Goal: Information Seeking & Learning: Learn about a topic

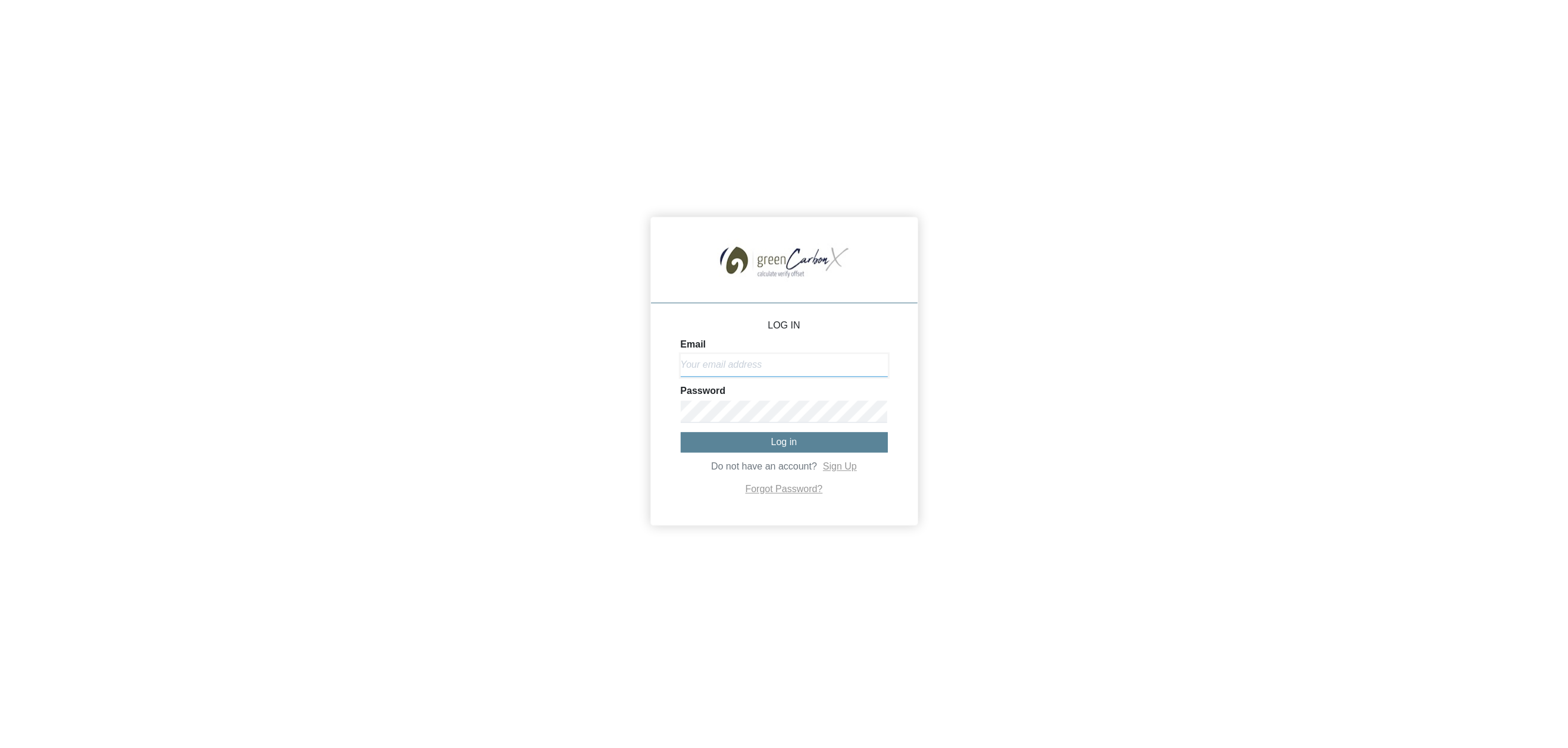
type input "[EMAIL_ADDRESS][DOMAIN_NAME]"
drag, startPoint x: 799, startPoint y: 443, endPoint x: 854, endPoint y: 450, distance: 55.4
click at [799, 443] on button "Log in" at bounding box center [784, 442] width 207 height 19
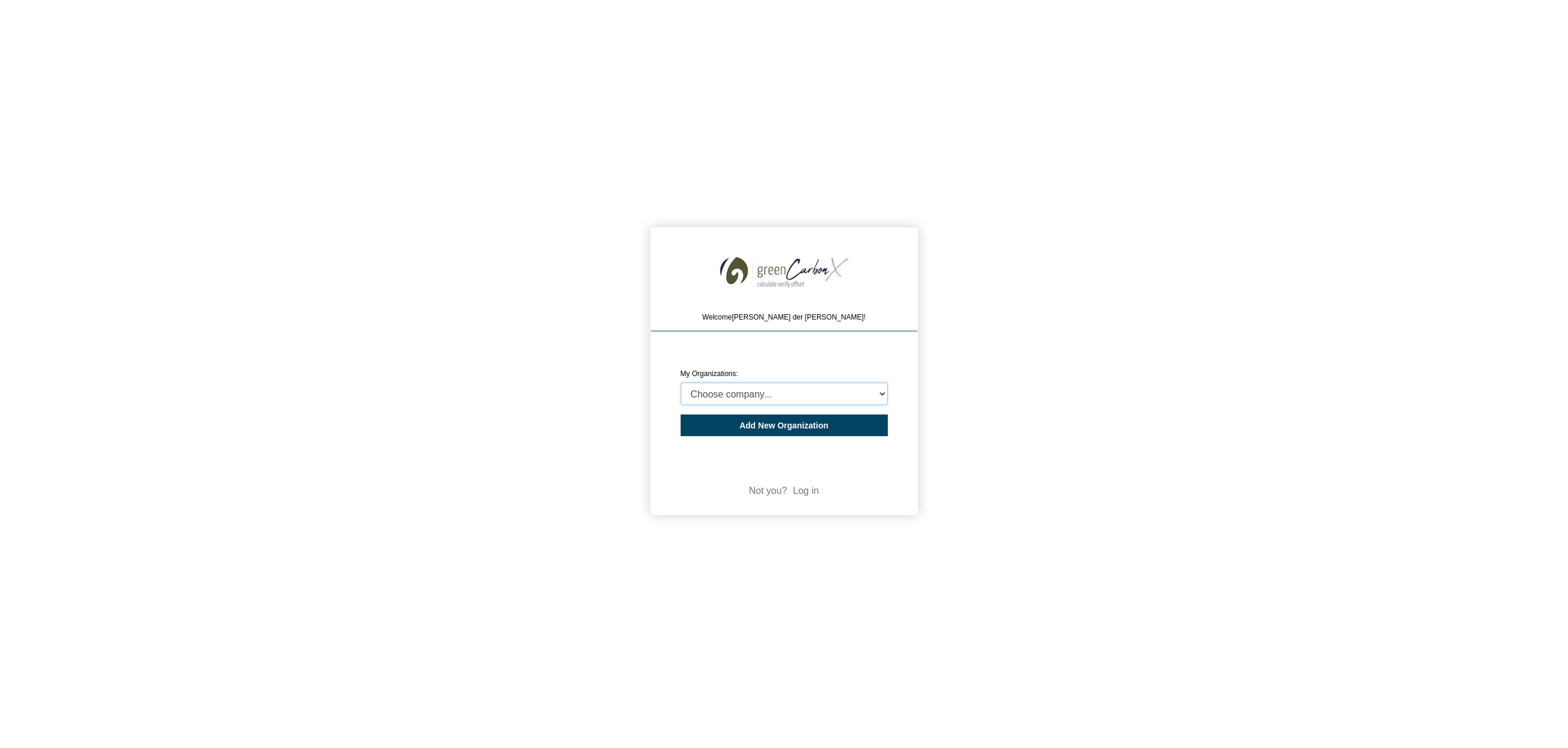
select select "4407816"
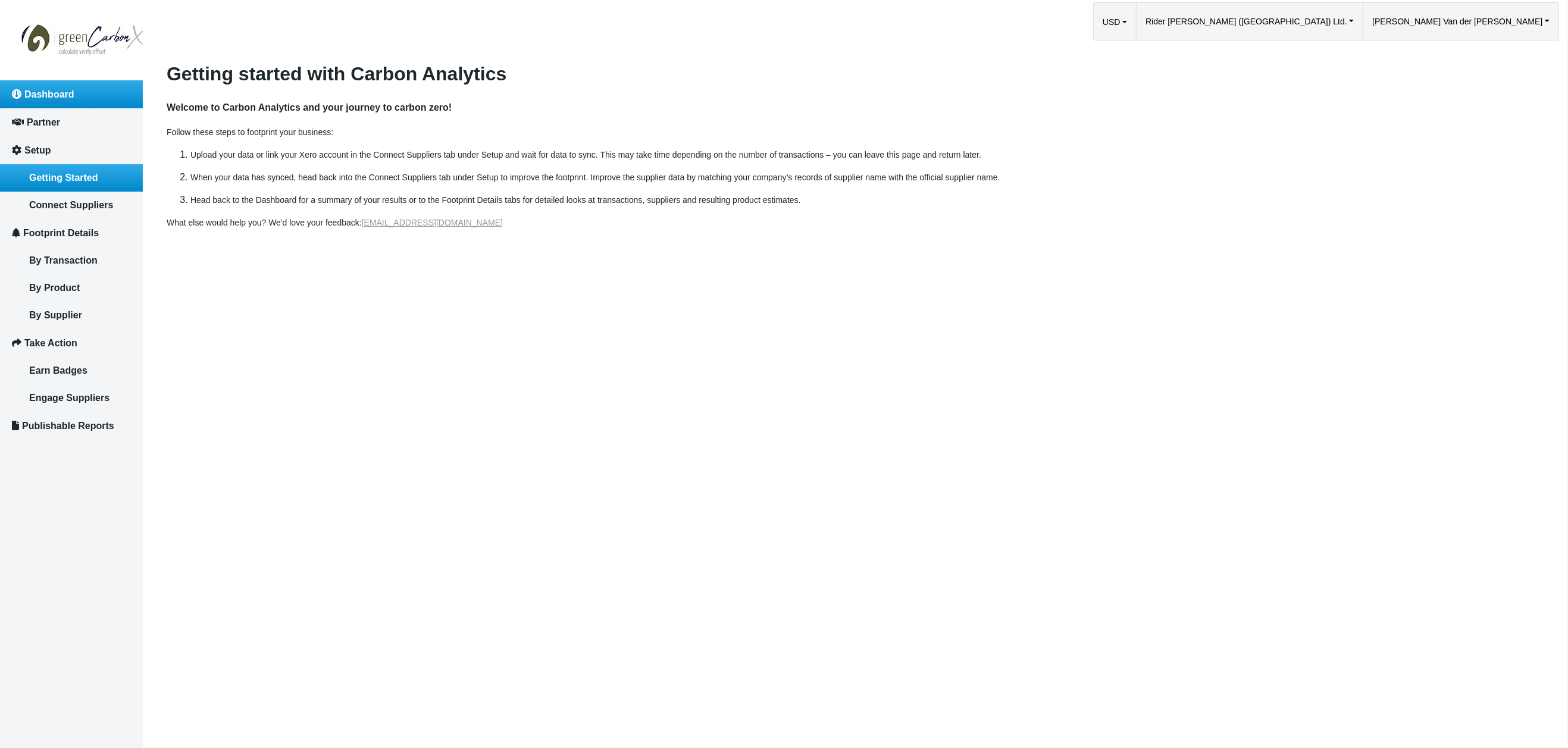
click at [73, 92] on span "Dashboard" at bounding box center [49, 94] width 50 height 10
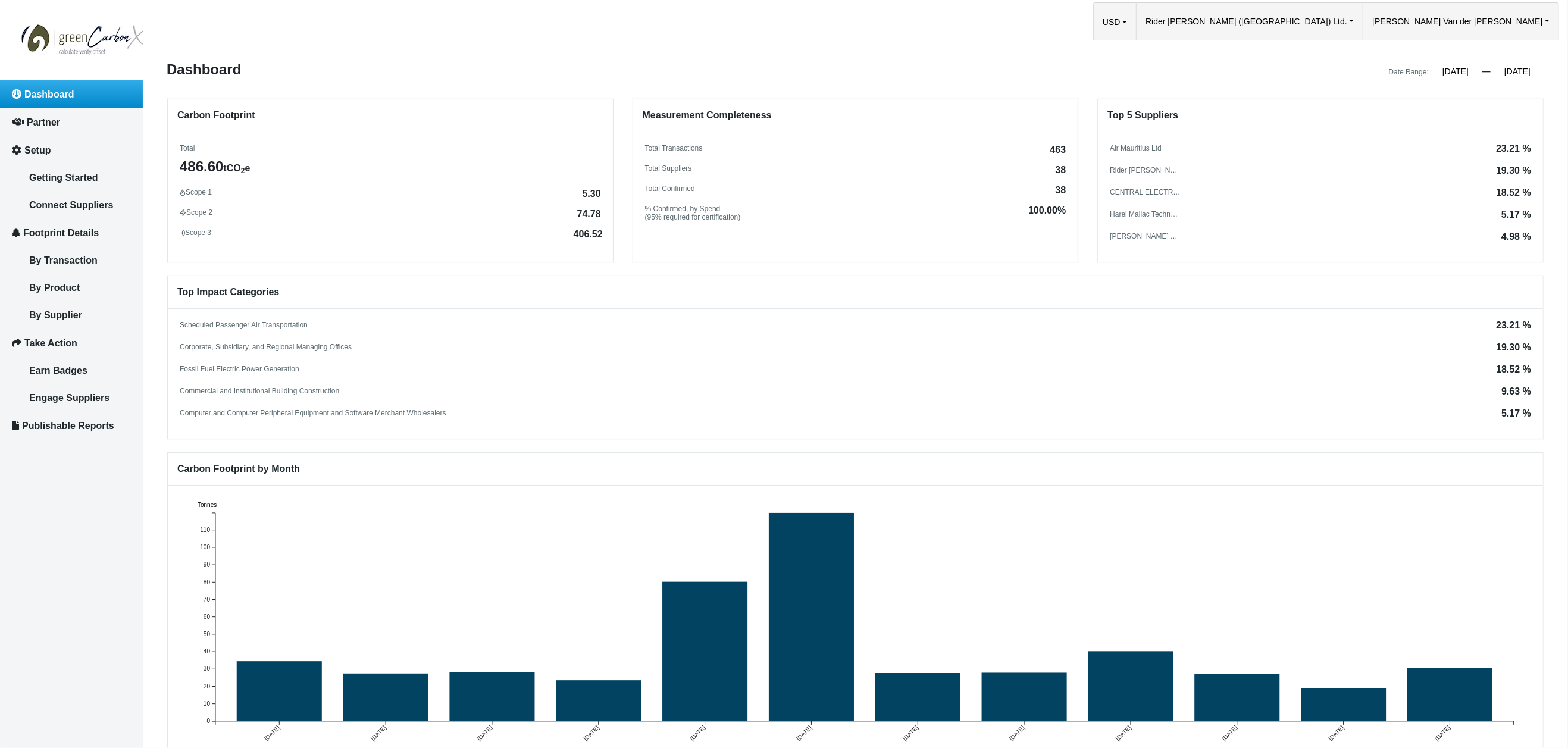
drag, startPoint x: 581, startPoint y: 190, endPoint x: 588, endPoint y: 199, distance: 11.4
click at [597, 192] on span "5.30" at bounding box center [592, 194] width 19 height 10
click at [656, 234] on div "Measurement Completeness Total Transactions 463 Total Suppliers 38 Total Confir…" at bounding box center [856, 180] width 446 height 163
drag, startPoint x: 183, startPoint y: 165, endPoint x: 263, endPoint y: 169, distance: 80.1
click at [266, 166] on div "486.60 tCO 2 e" at bounding box center [390, 166] width 421 height 19
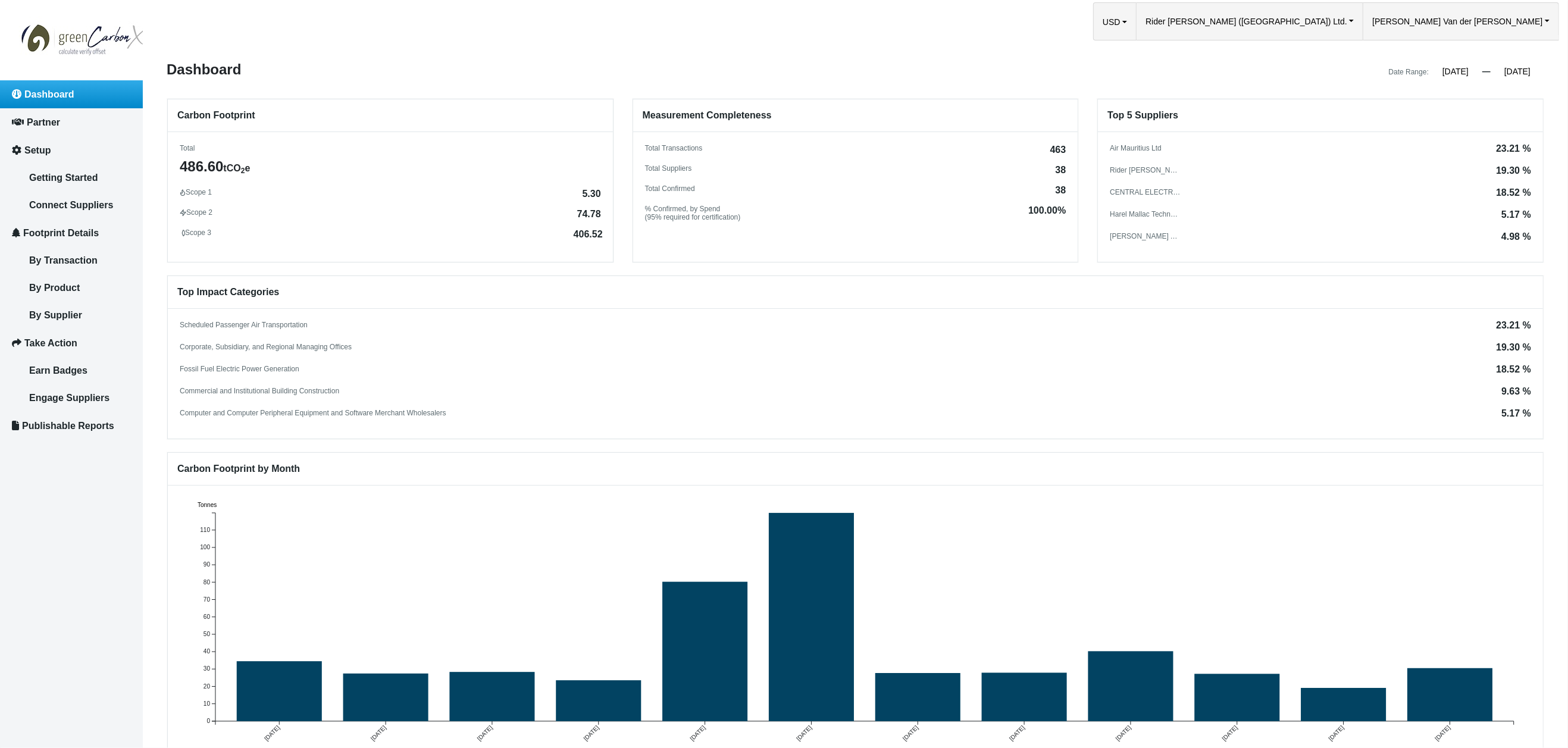
click at [430, 212] on div "Scope 2 74.78" at bounding box center [390, 213] width 421 height 8
drag, startPoint x: 581, startPoint y: 190, endPoint x: 596, endPoint y: 191, distance: 15.0
click at [601, 190] on div "Scope 1 5.30 Scope 2 74.78 Scope 3 406.52" at bounding box center [390, 213] width 445 height 49
drag, startPoint x: 581, startPoint y: 191, endPoint x: 600, endPoint y: 189, distance: 19.1
click at [600, 189] on div "Scope 1 5.30 Scope 2 74.78 Scope 3 406.52" at bounding box center [390, 213] width 445 height 49
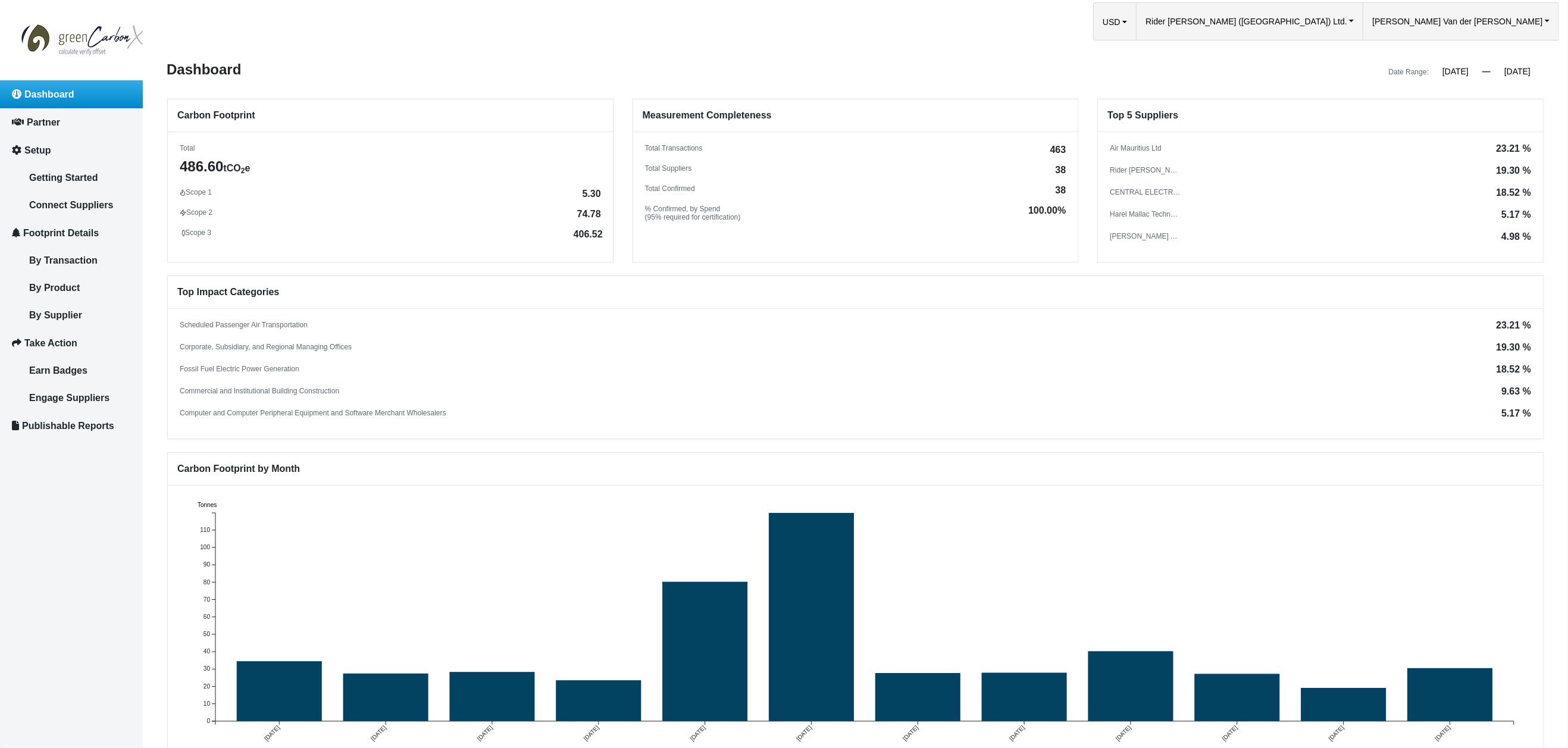
drag, startPoint x: 576, startPoint y: 209, endPoint x: 598, endPoint y: 211, distance: 22.1
click at [600, 211] on div "Scope 1 5.30 Scope 2 74.78 Scope 3 406.52" at bounding box center [390, 213] width 445 height 49
drag, startPoint x: 573, startPoint y: 233, endPoint x: 586, endPoint y: 247, distance: 19.1
click at [605, 233] on div "Scope 1 5.30 Scope 2 74.78 Scope 3 406.52" at bounding box center [390, 213] width 445 height 49
drag, startPoint x: 572, startPoint y: 231, endPoint x: 596, endPoint y: 233, distance: 24.1
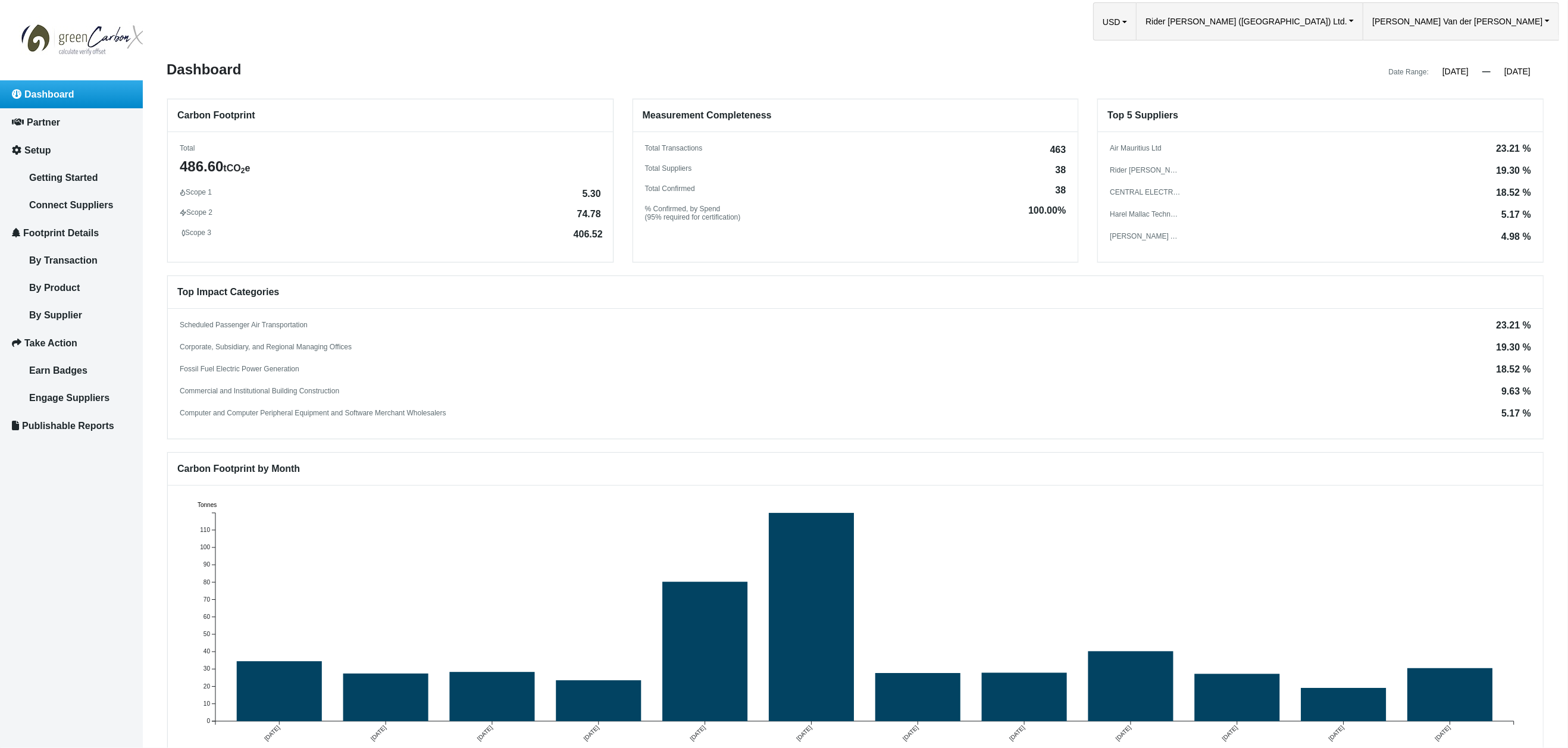
click at [600, 231] on span "406.52" at bounding box center [588, 234] width 29 height 10
click at [1347, 23] on span "Rider [PERSON_NAME] ([GEOGRAPHIC_DATA]) Ltd." at bounding box center [1246, 21] width 201 height 37
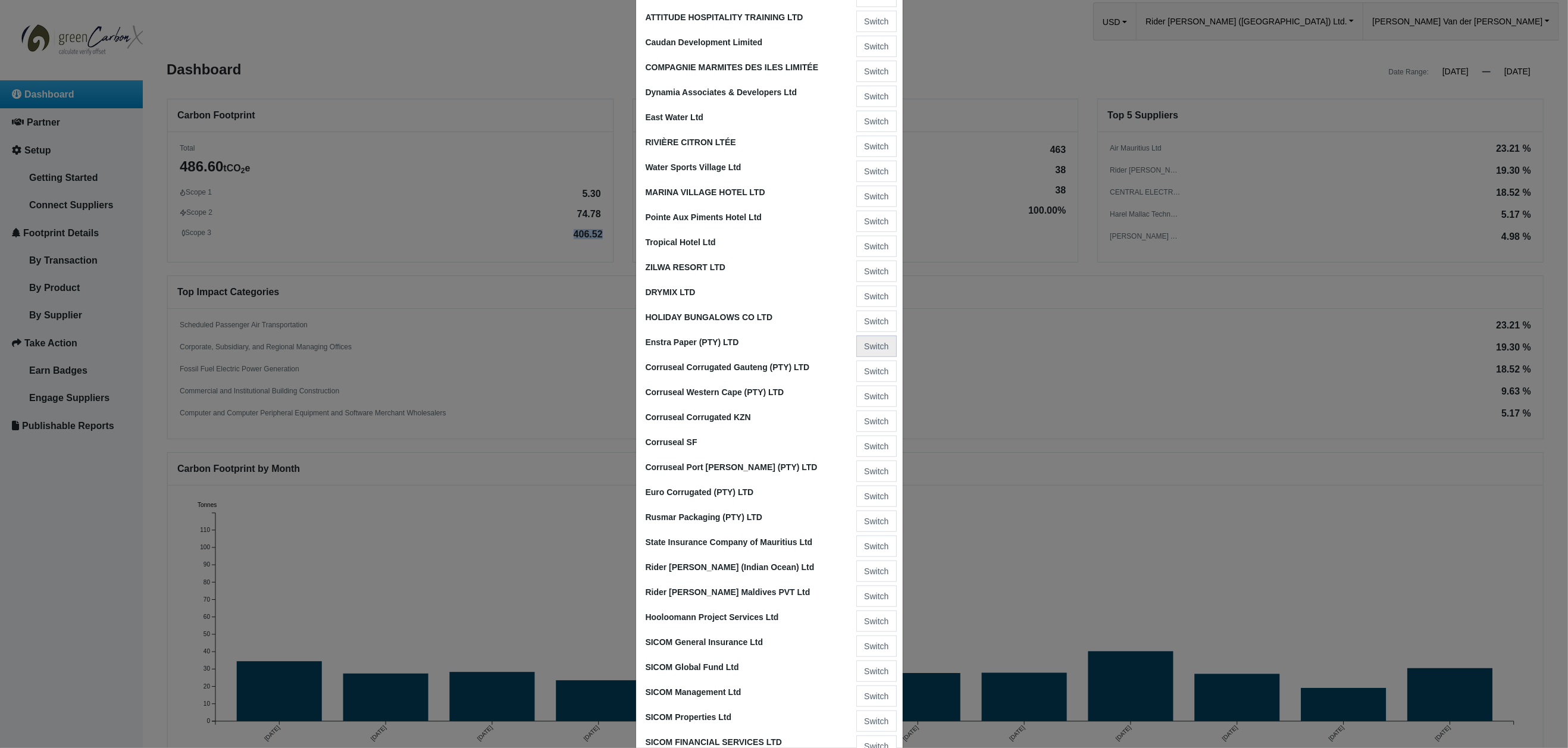
drag, startPoint x: 872, startPoint y: 318, endPoint x: 872, endPoint y: 326, distance: 8.0
click at [872, 336] on button "Switch" at bounding box center [876, 346] width 40 height 21
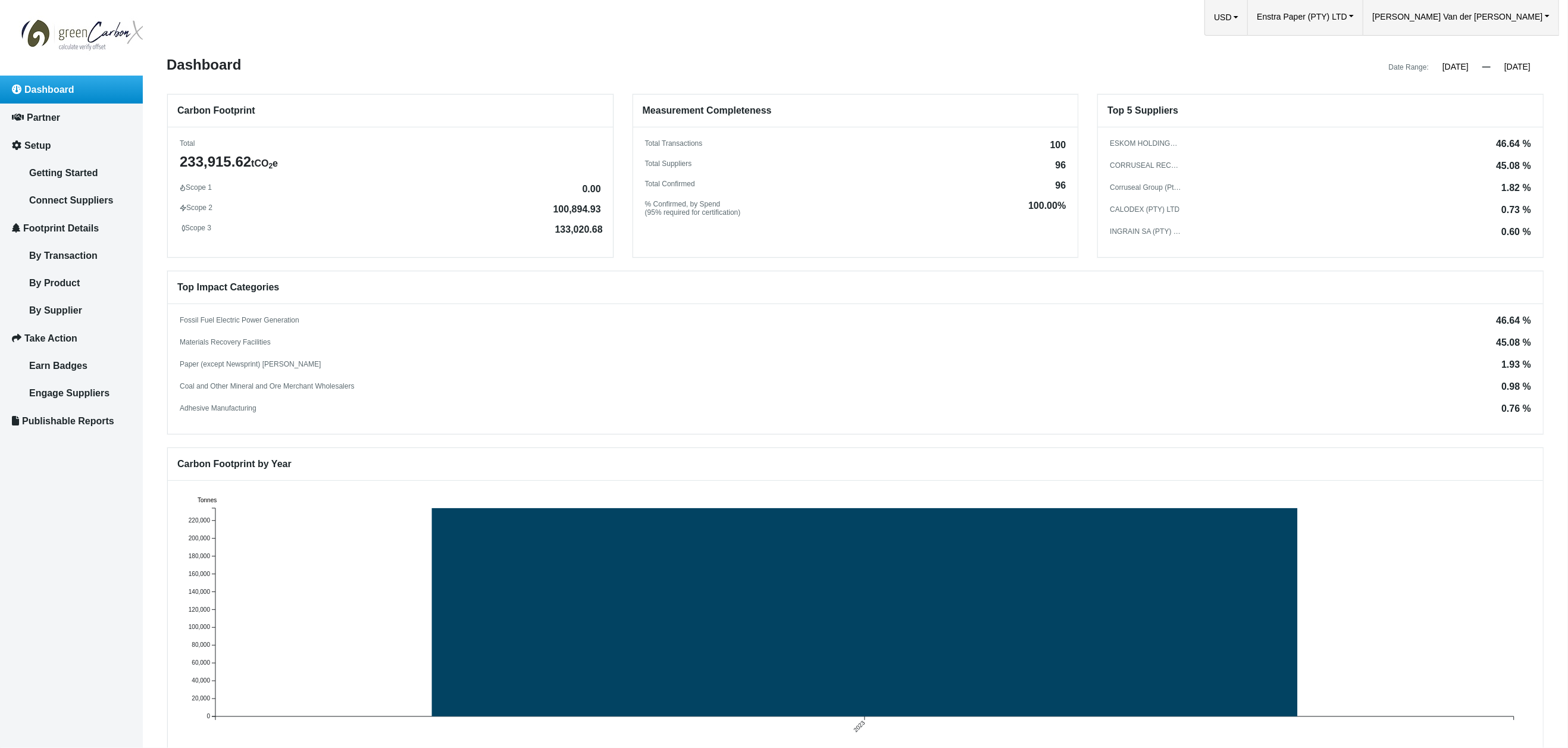
click at [561, 228] on span "133,020.68" at bounding box center [579, 229] width 48 height 10
drag, startPoint x: 553, startPoint y: 225, endPoint x: 597, endPoint y: 229, distance: 44.2
click at [599, 228] on span "133,020.68" at bounding box center [579, 229] width 48 height 10
click at [769, 383] on div "Coal and Other Mineral and Ore Merchant Wholesalers 0.98 %" at bounding box center [855, 388] width 1352 height 10
click at [1346, 16] on span "Enstra Paper (PTY) LTD" at bounding box center [1301, 16] width 90 height 37
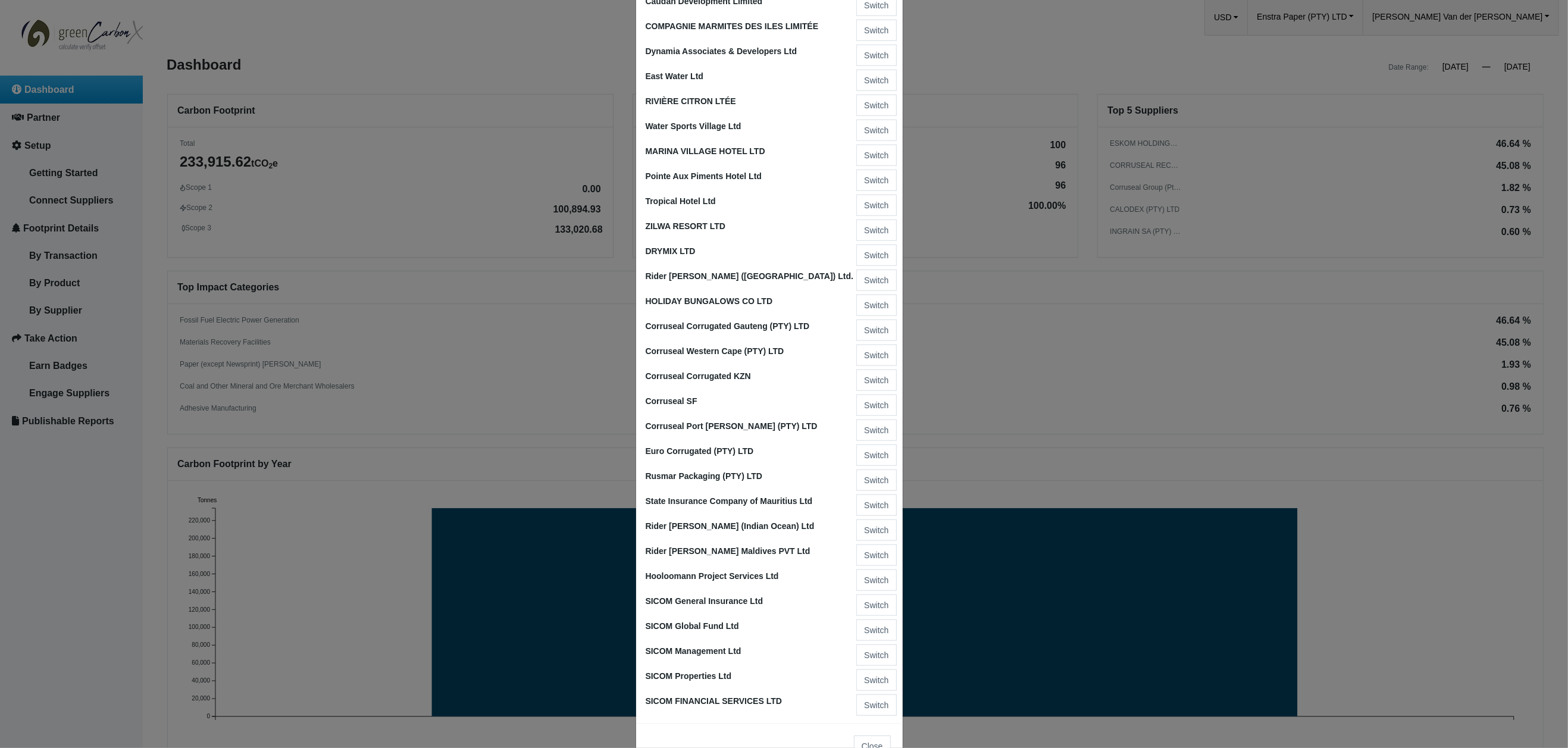
scroll to position [1192, 0]
click at [873, 271] on button "Switch" at bounding box center [876, 281] width 40 height 21
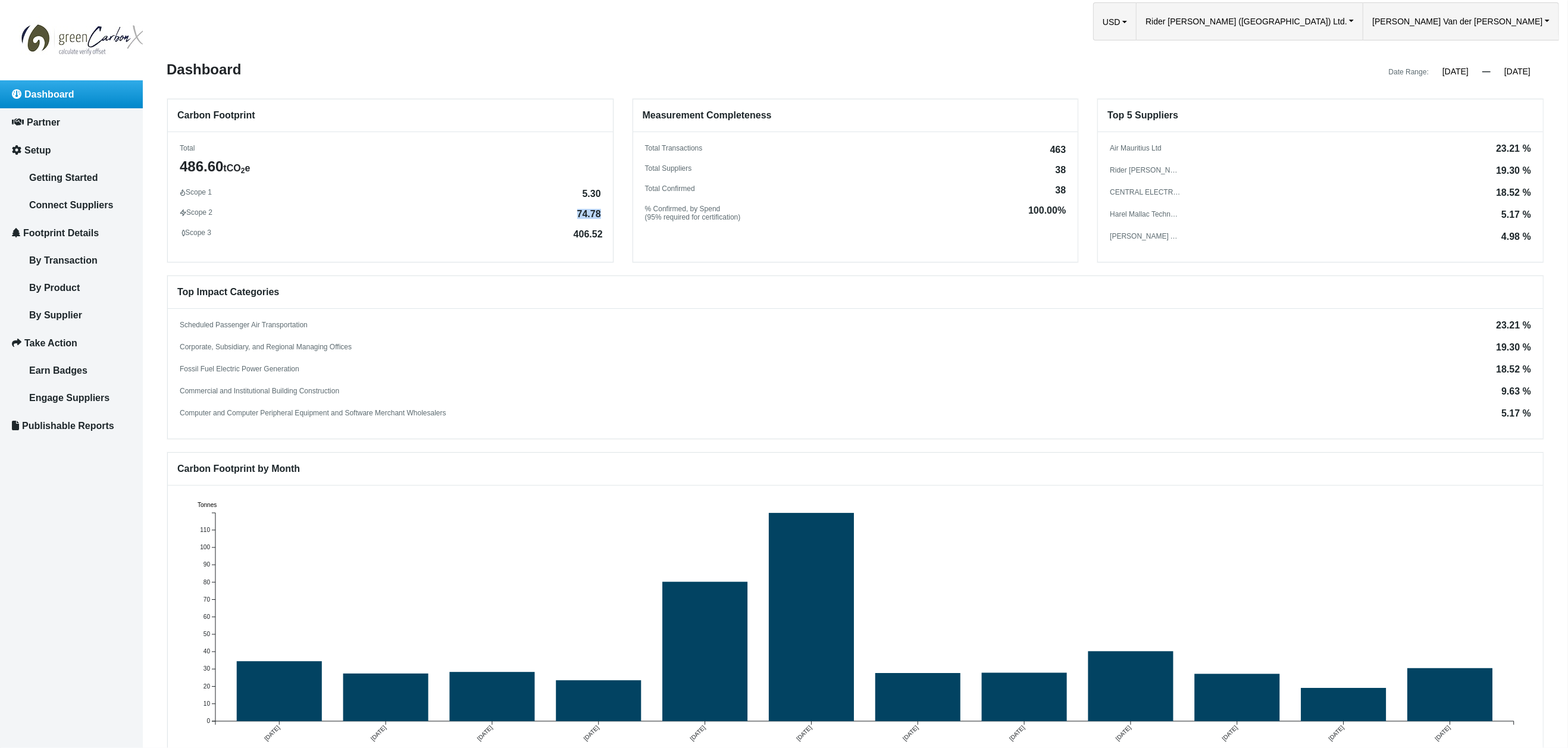
drag, startPoint x: 575, startPoint y: 211, endPoint x: 593, endPoint y: 217, distance: 19.0
click at [598, 211] on span "74.78" at bounding box center [589, 214] width 24 height 10
drag, startPoint x: 1492, startPoint y: 189, endPoint x: 1519, endPoint y: 195, distance: 27.7
click at [1527, 189] on div "18.52 %" at bounding box center [1514, 192] width 35 height 10
drag, startPoint x: 581, startPoint y: 209, endPoint x: 573, endPoint y: 209, distance: 8.0
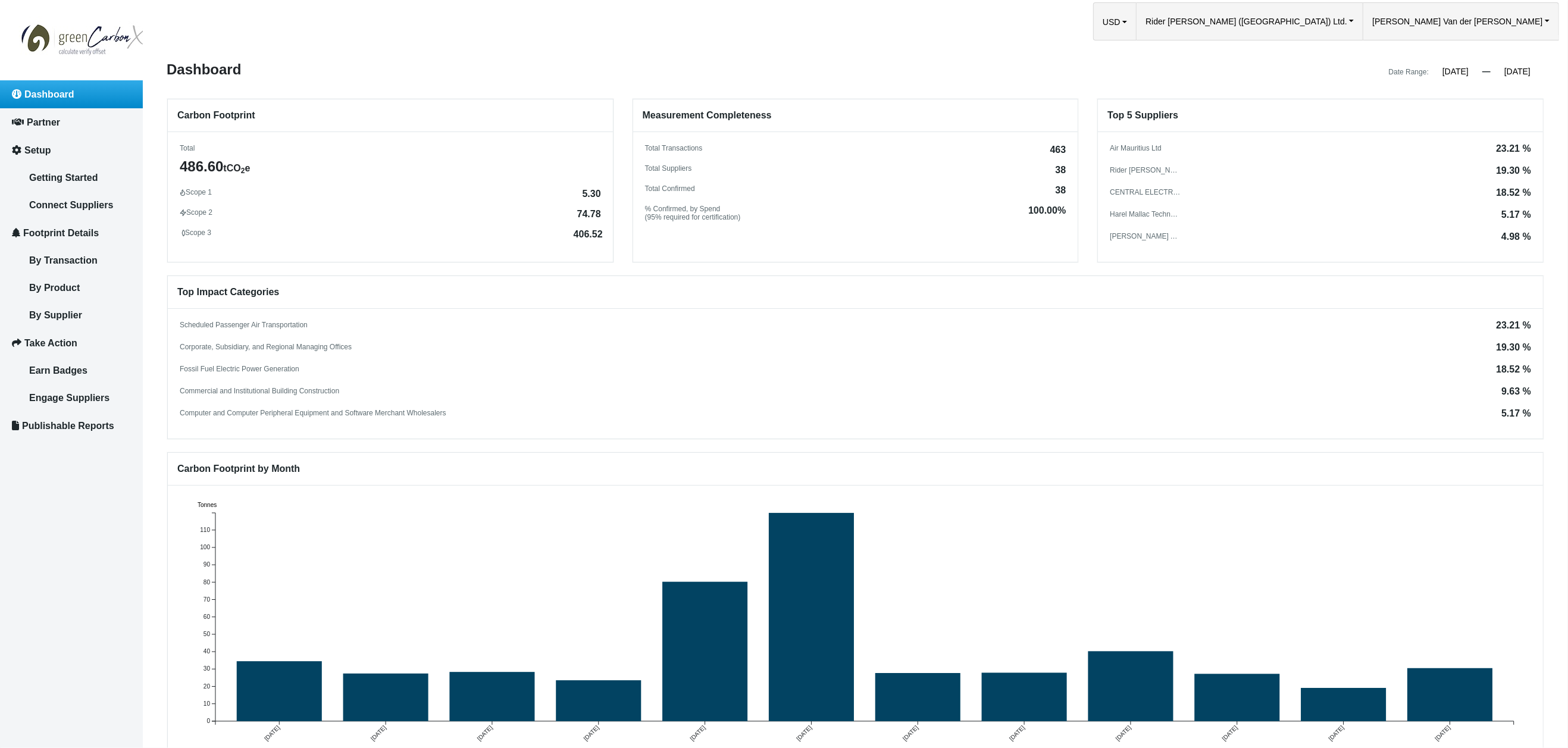
click at [581, 209] on span "74.78" at bounding box center [589, 214] width 24 height 10
drag, startPoint x: 574, startPoint y: 209, endPoint x: 602, endPoint y: 212, distance: 28.2
click at [602, 212] on div "Scope 1 5.30 Scope 2 74.78 Scope 3 406.52" at bounding box center [390, 213] width 445 height 49
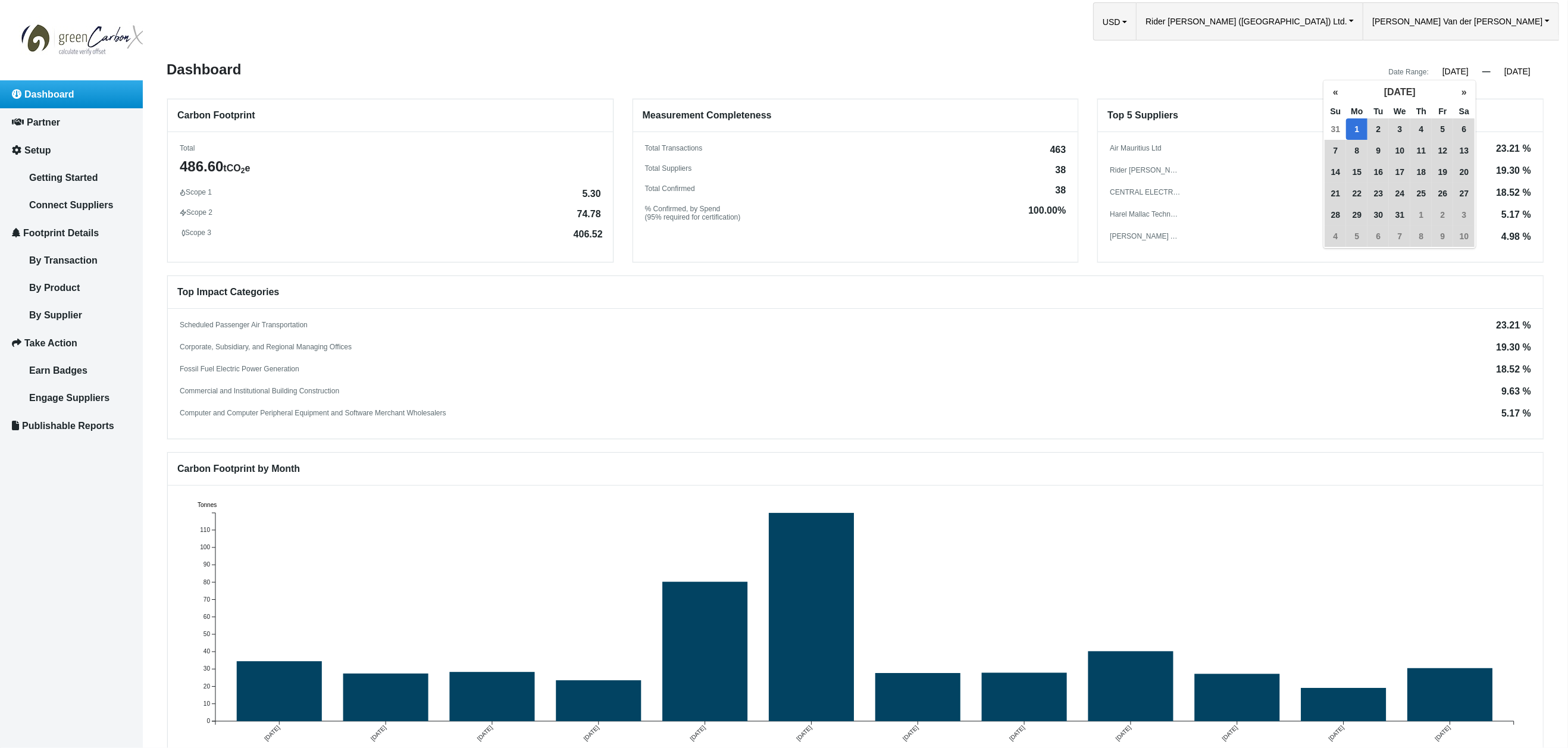
click at [1447, 72] on input "[DATE]" at bounding box center [1456, 71] width 54 height 11
click at [1513, 72] on input "12/31/2024" at bounding box center [1517, 71] width 54 height 11
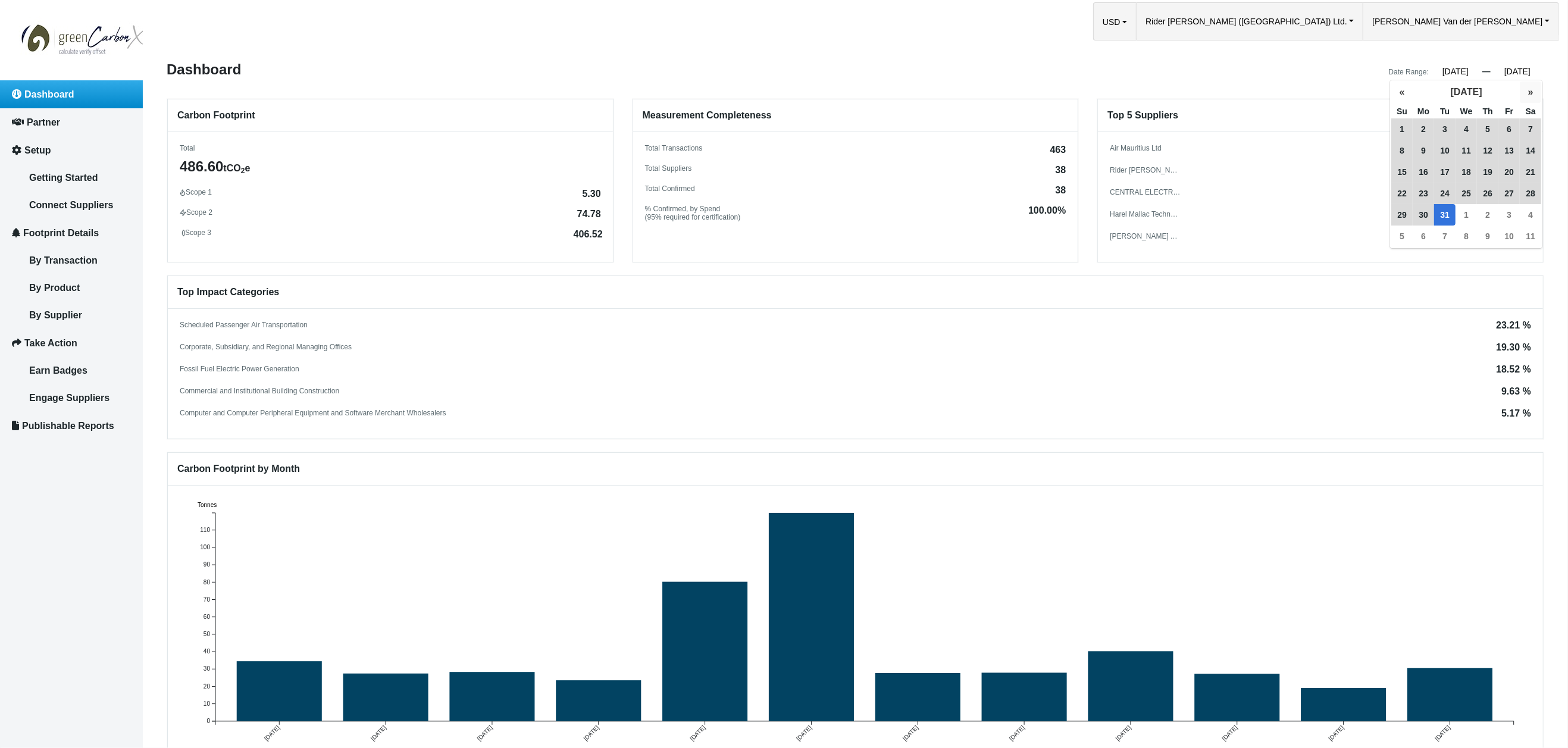
click at [1529, 92] on button "»" at bounding box center [1531, 92] width 21 height 21
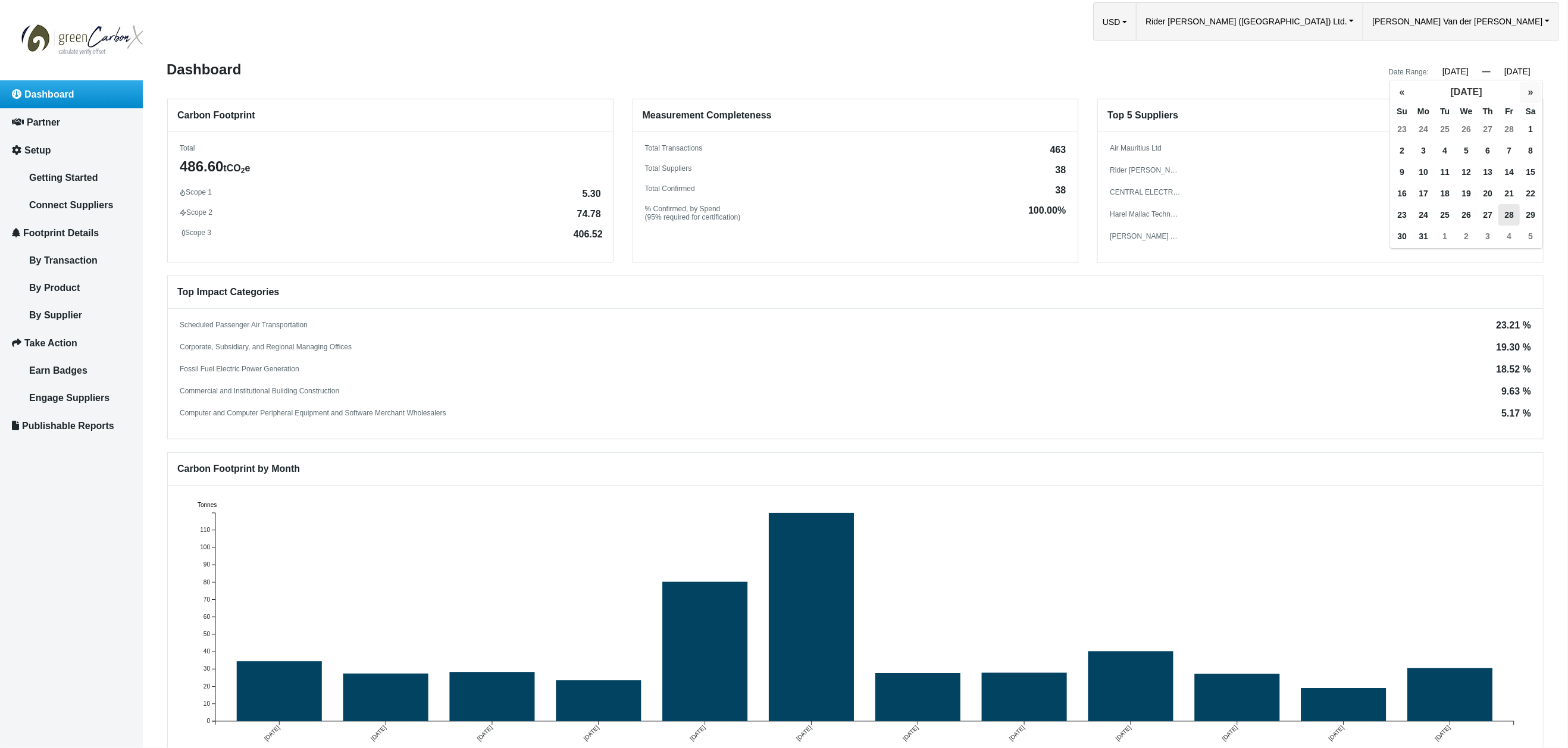
click at [1529, 92] on button "»" at bounding box center [1531, 92] width 21 height 21
click at [1446, 126] on span "1" at bounding box center [1445, 129] width 21 height 21
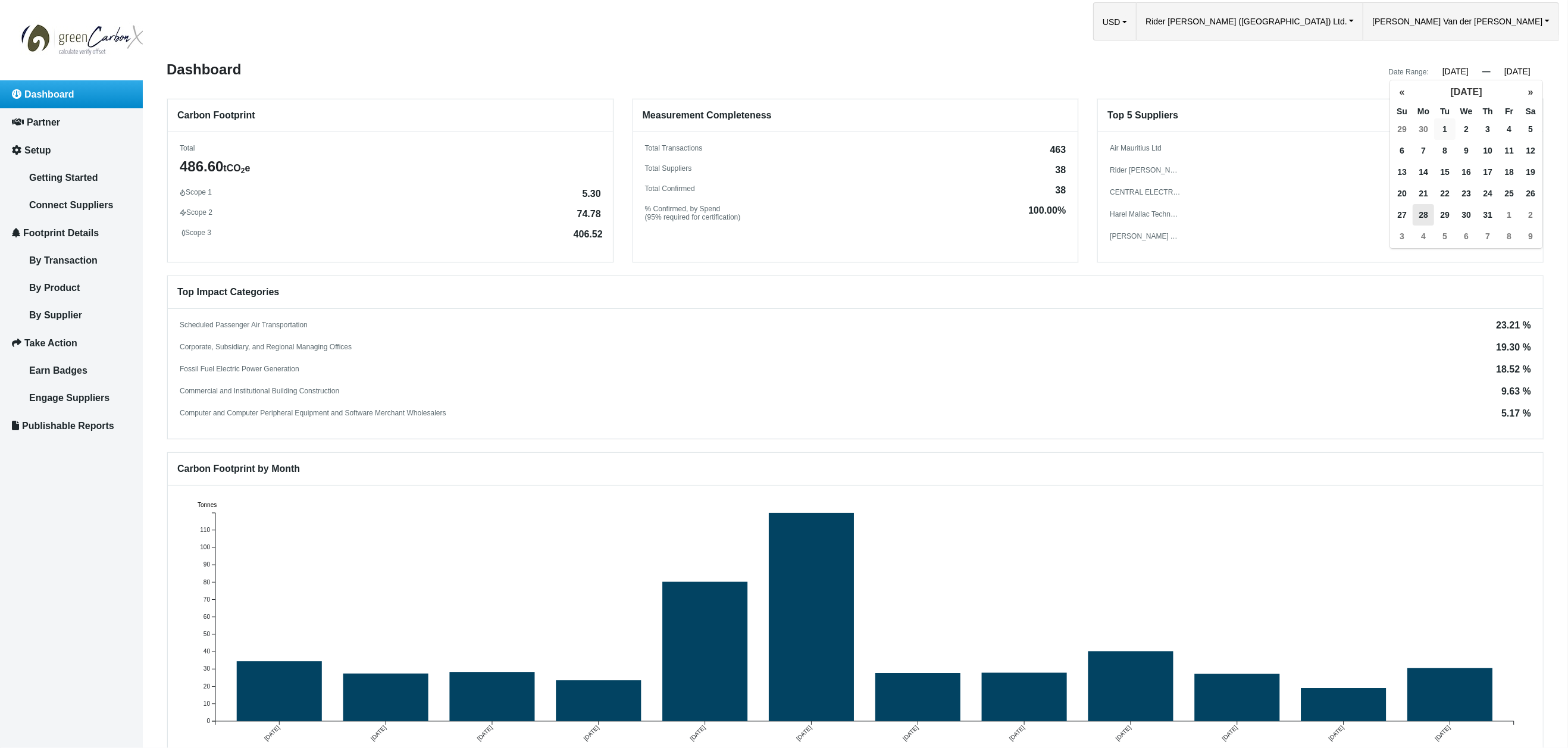
type input "07/01/2025"
click at [1279, 223] on div "Air Mauritius Ltd 23.21 % Rider Levett Bucknall (Indian Ocean) Ltd 19.30 % CENT…" at bounding box center [1320, 193] width 445 height 98
click at [1347, 14] on span "Rider [PERSON_NAME] ([GEOGRAPHIC_DATA]) Ltd." at bounding box center [1246, 21] width 201 height 37
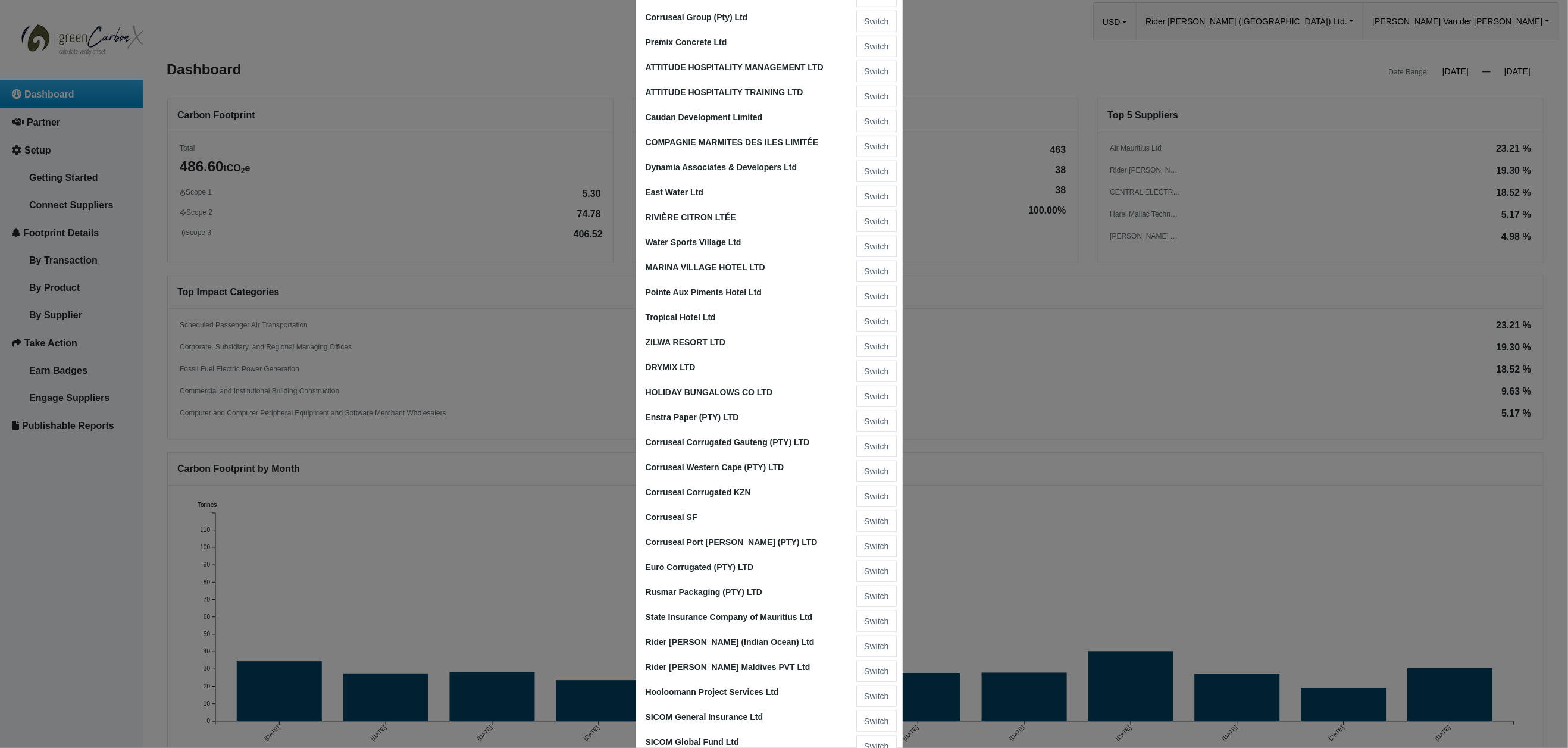
scroll to position [1094, 0]
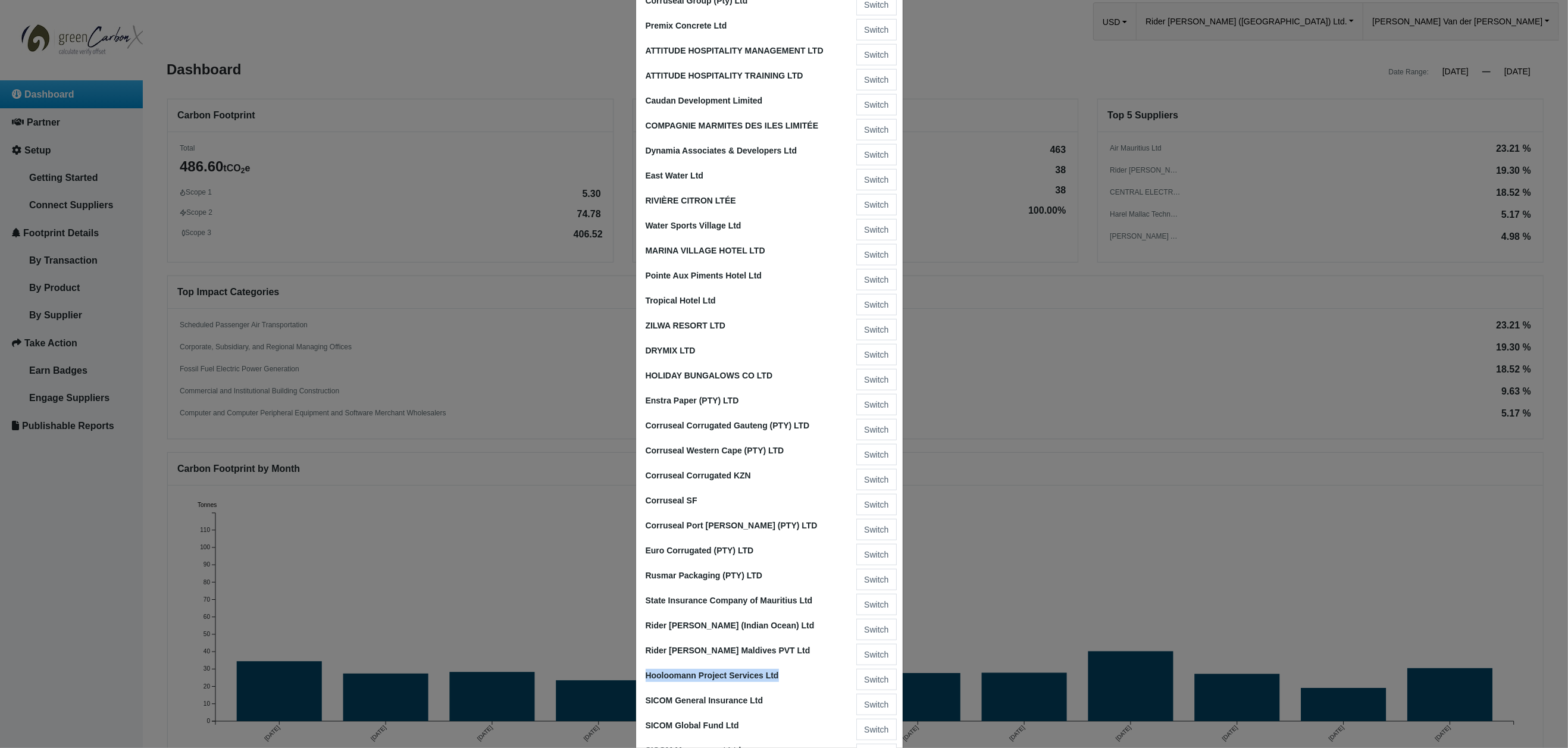
drag, startPoint x: 645, startPoint y: 641, endPoint x: 781, endPoint y: 639, distance: 136.0
click at [781, 663] on div "Hooloomann Project Services Ltd Switch" at bounding box center [769, 676] width 247 height 25
click at [1056, 519] on ngb-modal-window "My Organizations Heritage Awali Switch Heritage Le Telfair Switch Heritage Resi…" at bounding box center [784, 374] width 1568 height 748
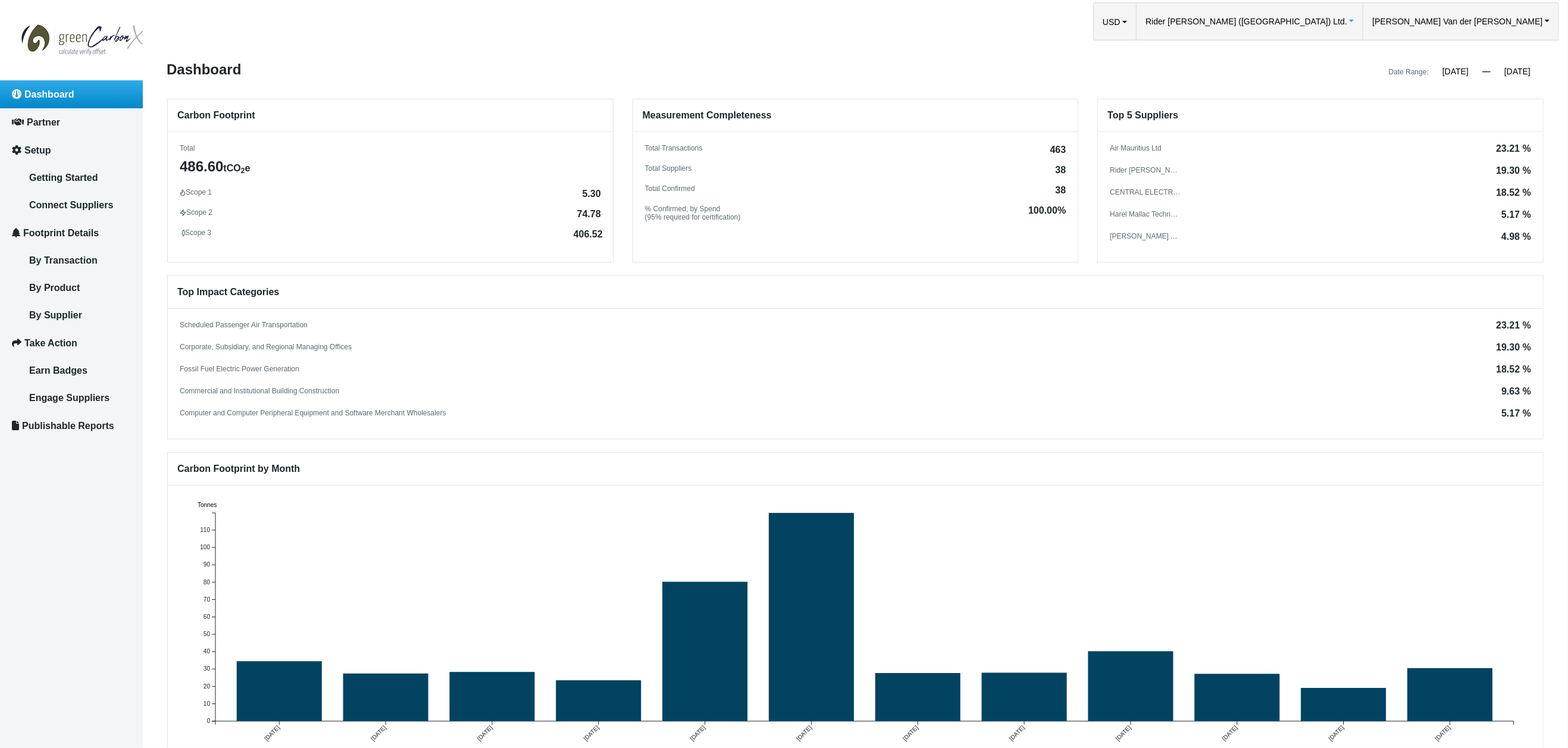
click at [1347, 20] on span "Rider [PERSON_NAME] ([GEOGRAPHIC_DATA]) Ltd." at bounding box center [1246, 21] width 201 height 37
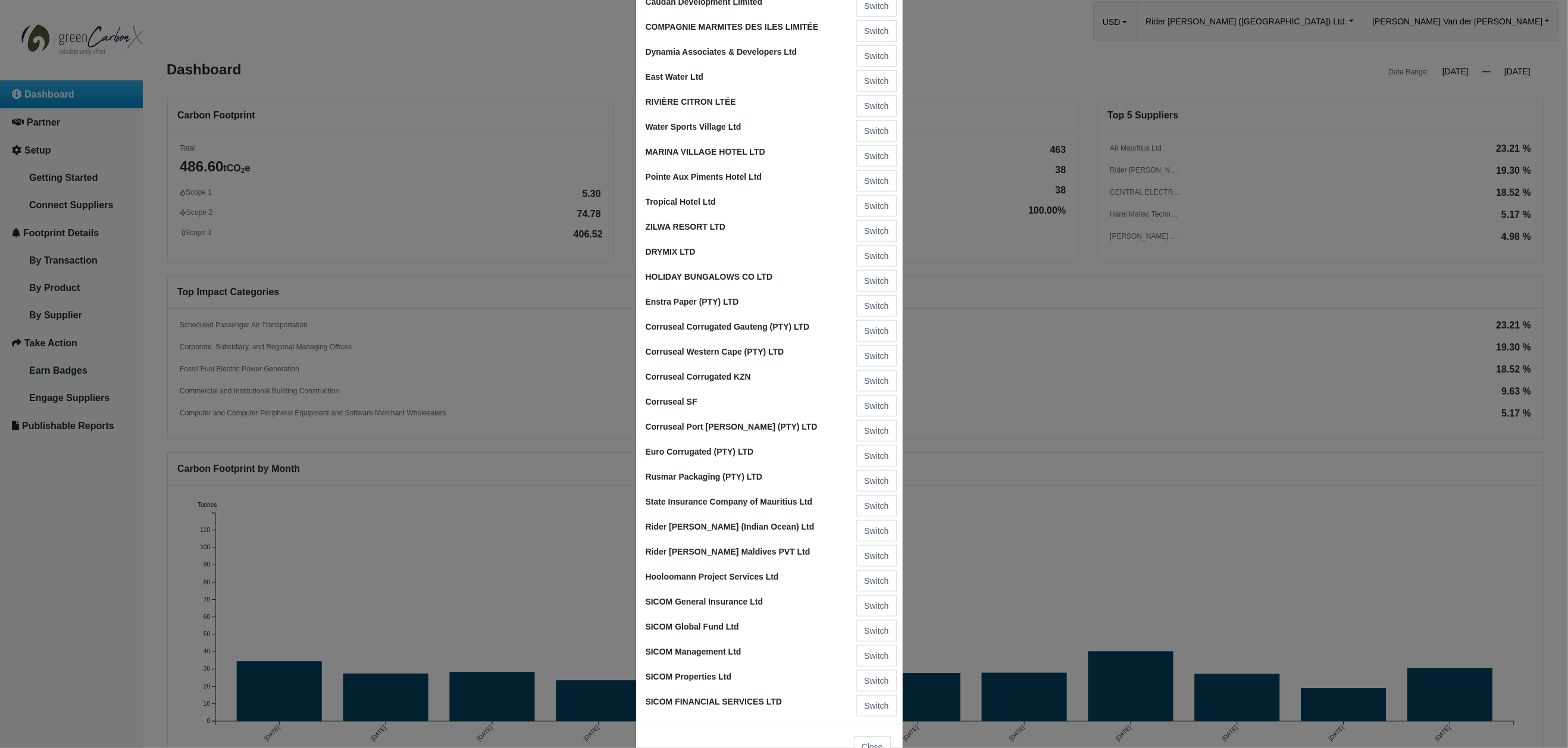
scroll to position [1192, 0]
click at [874, 571] on button "Switch" at bounding box center [876, 581] width 40 height 21
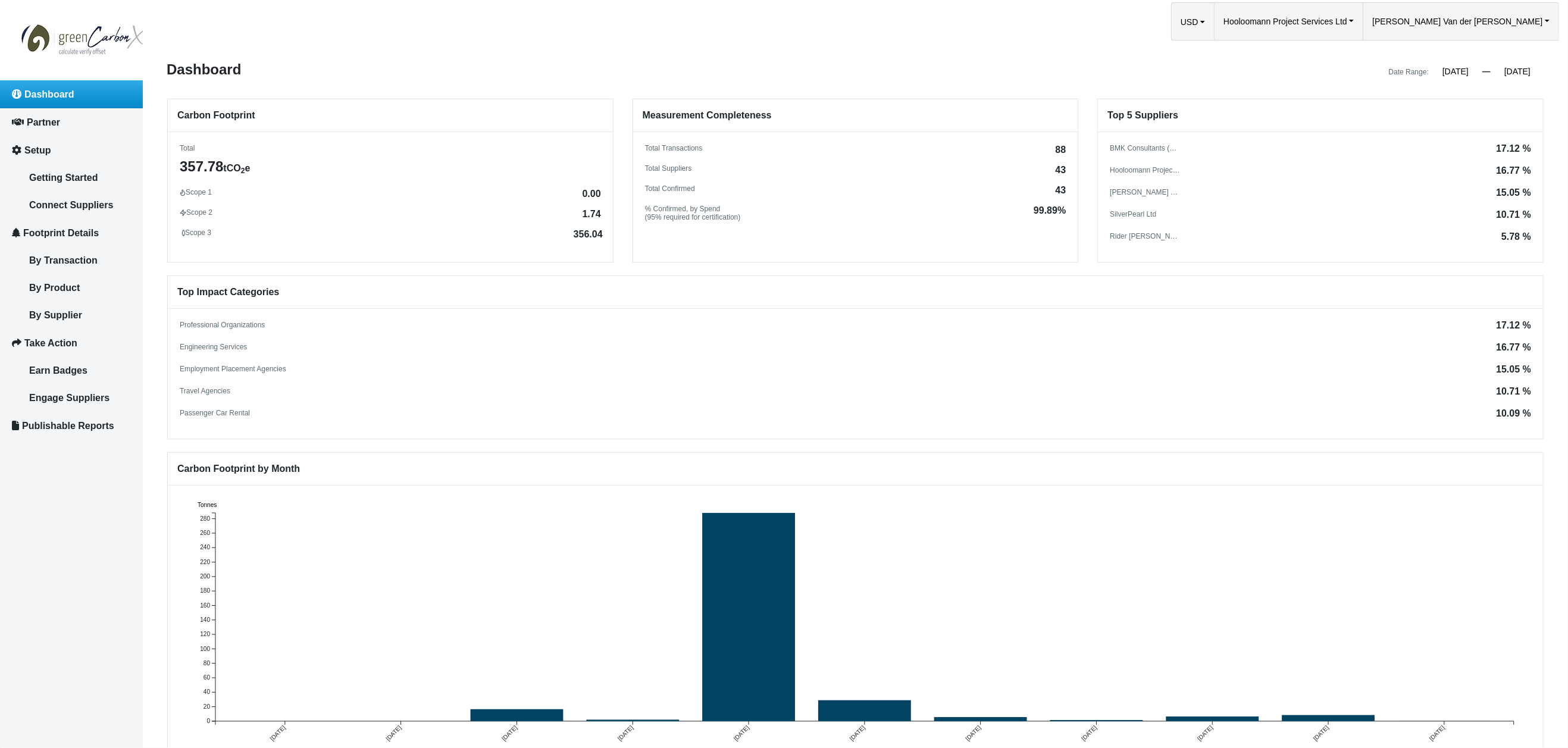
drag, startPoint x: 1503, startPoint y: 231, endPoint x: 1529, endPoint y: 231, distance: 26.0
click at [1529, 231] on div "BMK Consultants (Pty) Ltd 17.12 % Hooloomann Project Services Ltd 16.77 % T.E.D…" at bounding box center [1320, 193] width 445 height 98
click at [1347, 23] on span "Hooloomann Project Services Ltd" at bounding box center [1286, 21] width 124 height 37
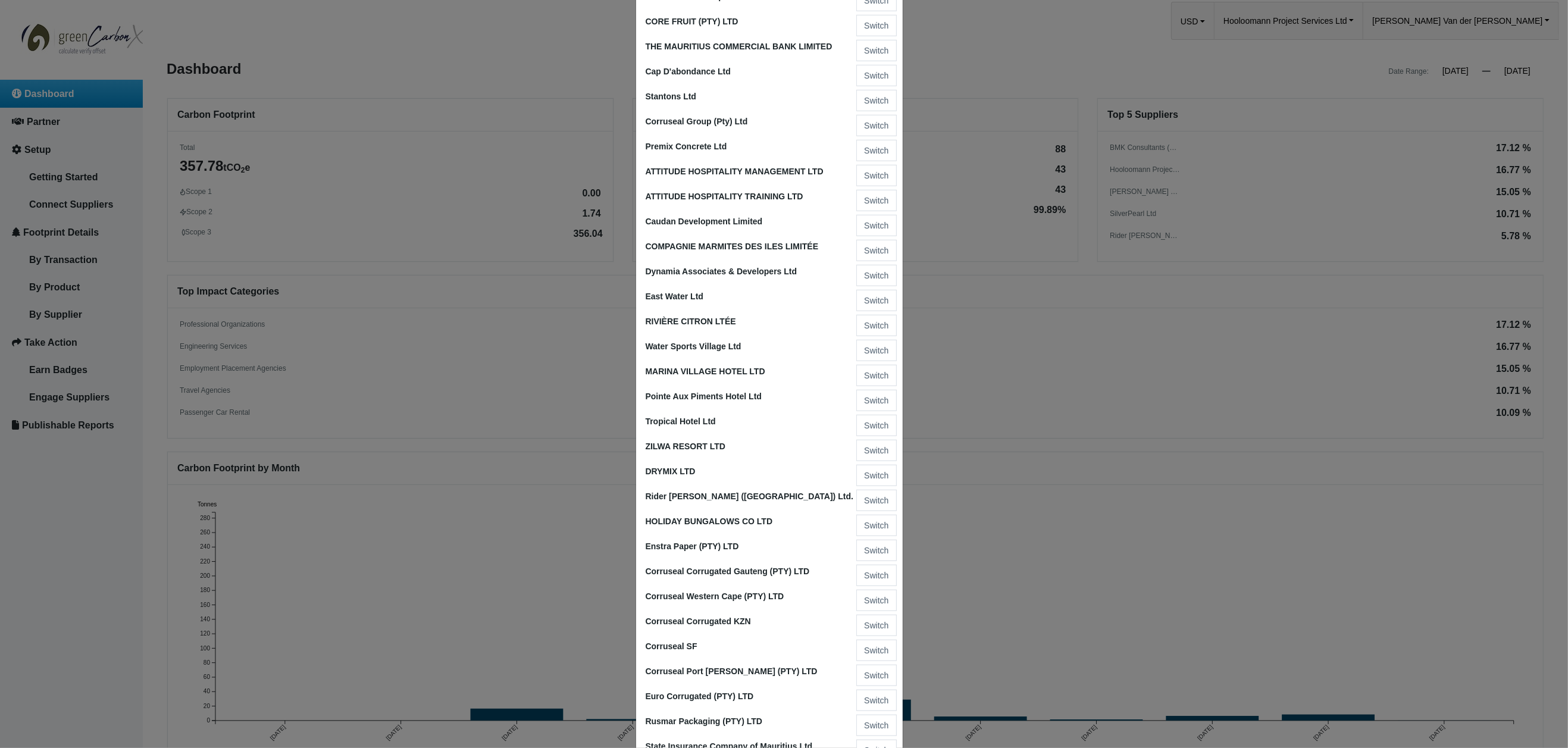
scroll to position [975, 0]
click at [866, 489] on button "Switch" at bounding box center [876, 499] width 40 height 21
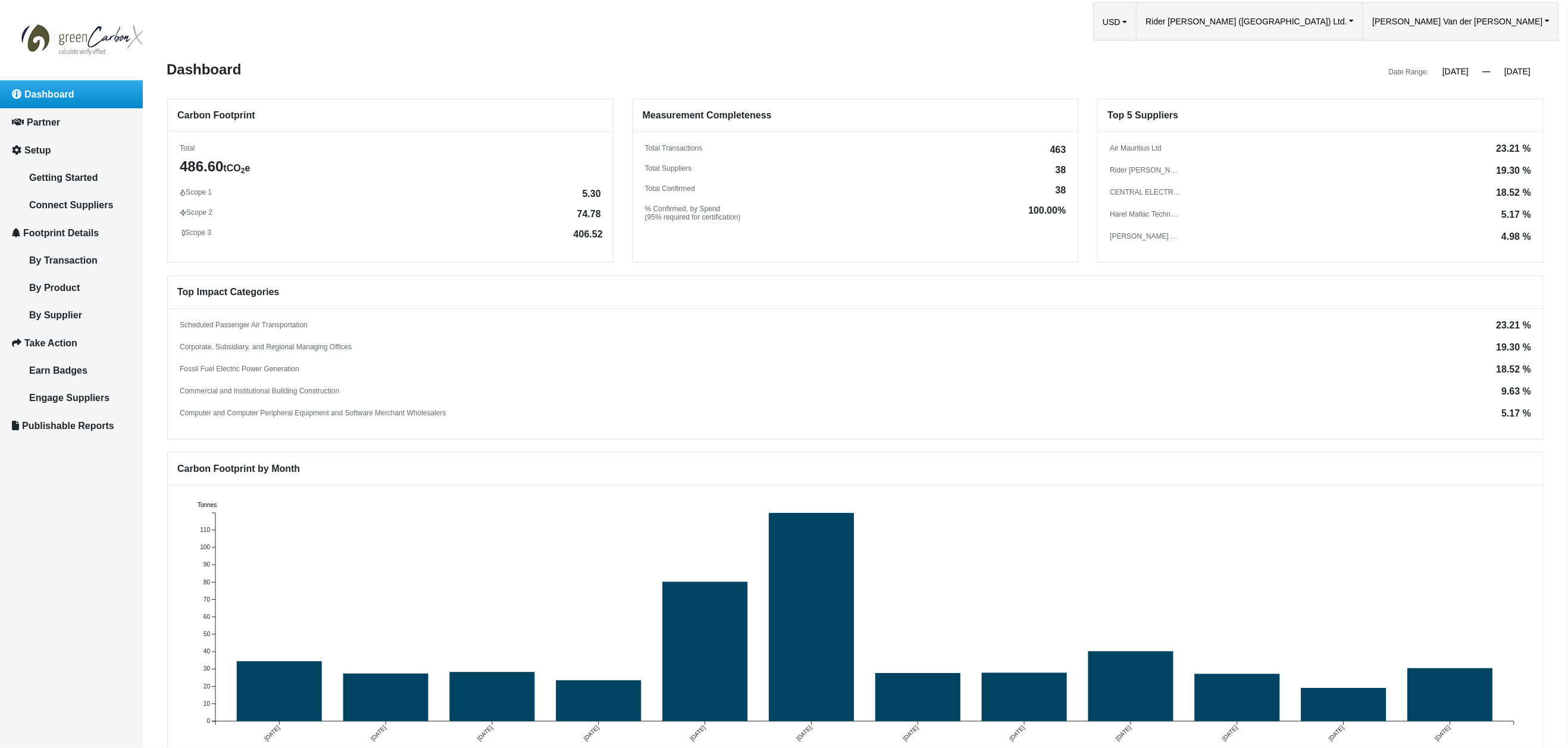
drag, startPoint x: 1501, startPoint y: 147, endPoint x: 1529, endPoint y: 148, distance: 28.0
click at [1530, 148] on div "Air Mauritius Ltd 23.21 % Rider [PERSON_NAME] (Indian Ocean) Ltd 19.30 % CENTRA…" at bounding box center [1320, 193] width 445 height 98
drag, startPoint x: 1521, startPoint y: 148, endPoint x: 1505, endPoint y: 185, distance: 40.3
click at [1521, 148] on div "23.21 %" at bounding box center [1514, 149] width 35 height 10
click at [1523, 72] on input "[DATE]" at bounding box center [1517, 71] width 54 height 11
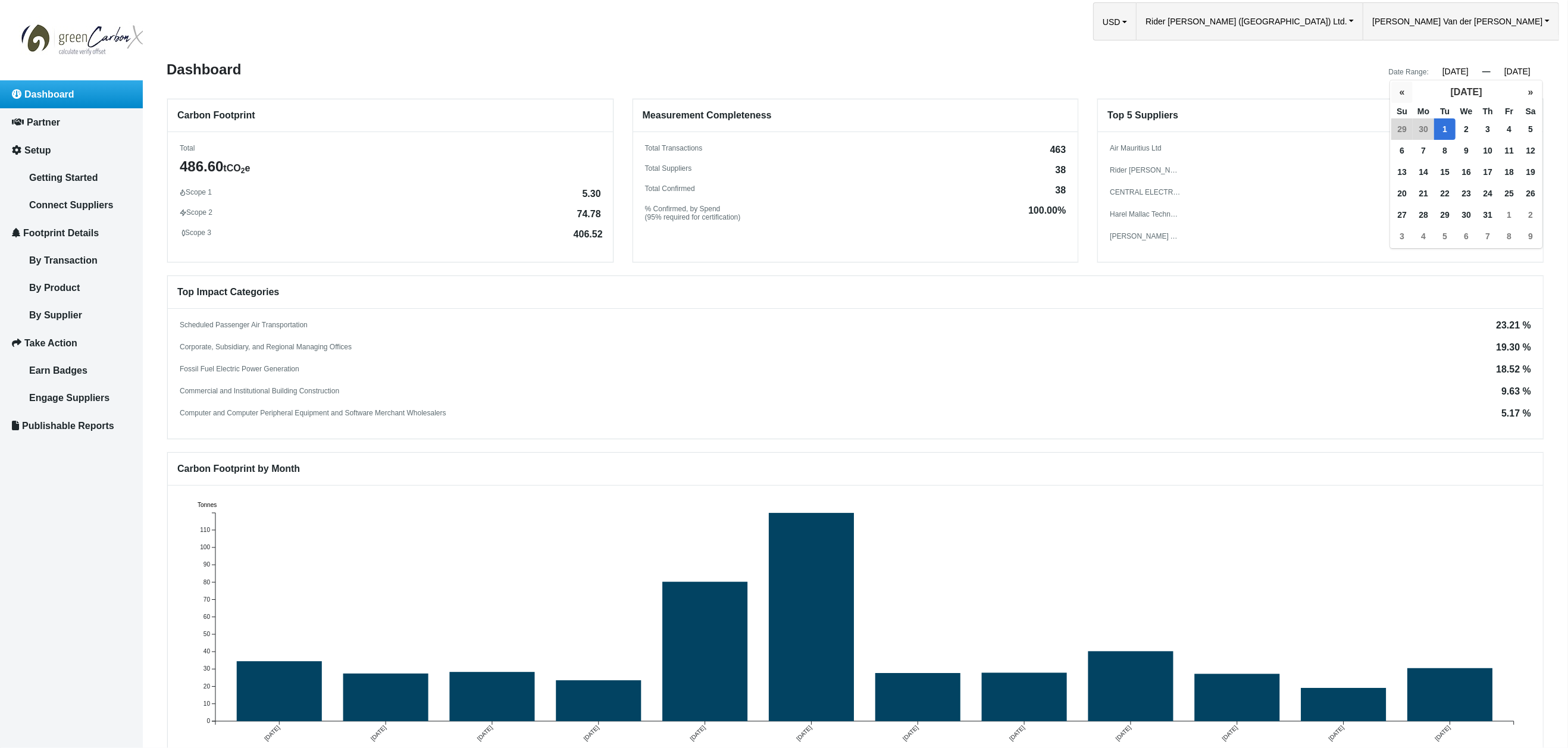
click at [1405, 92] on button "«" at bounding box center [1402, 92] width 21 height 21
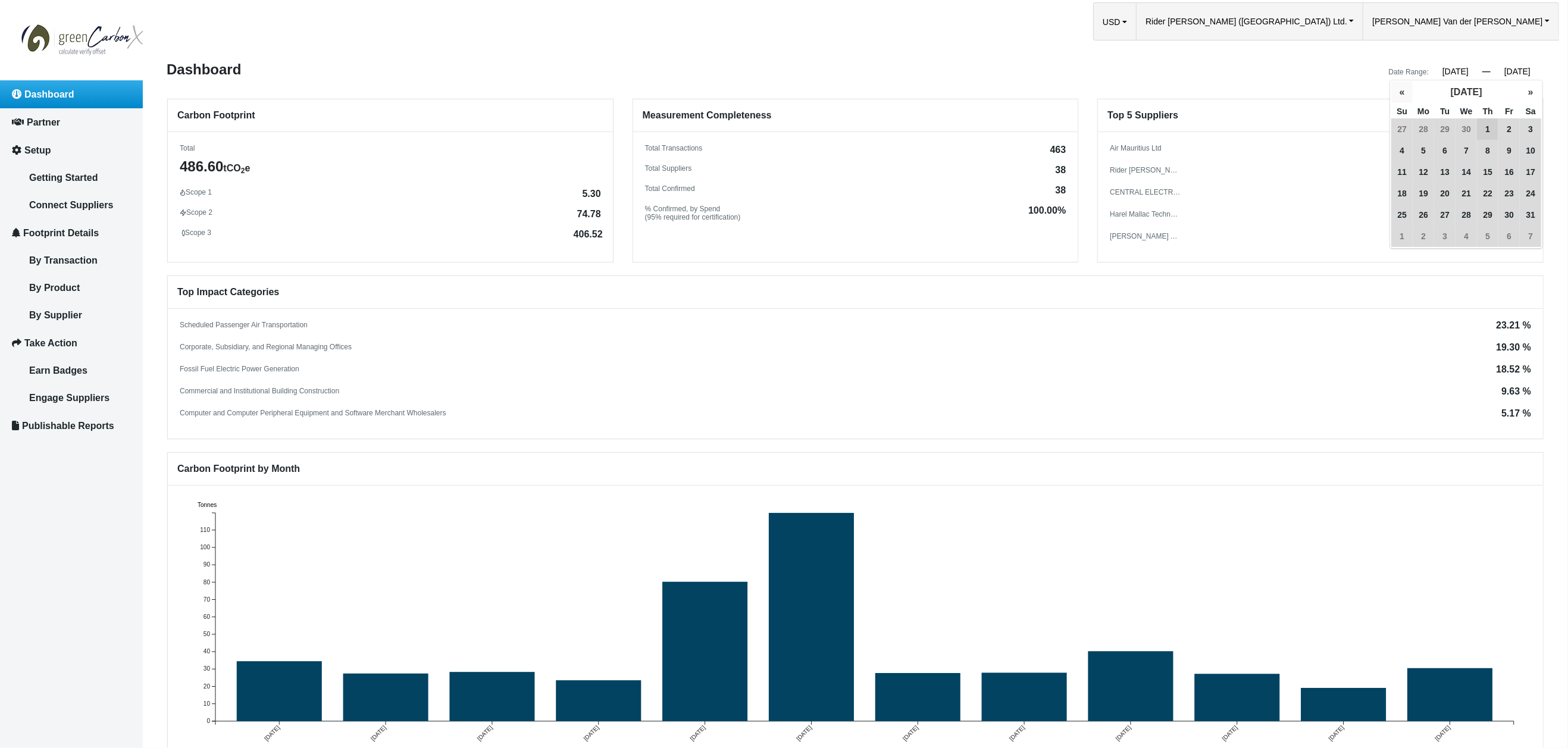
click at [1405, 92] on button "«" at bounding box center [1402, 92] width 21 height 21
click at [1465, 125] on span "1" at bounding box center [1466, 129] width 21 height 21
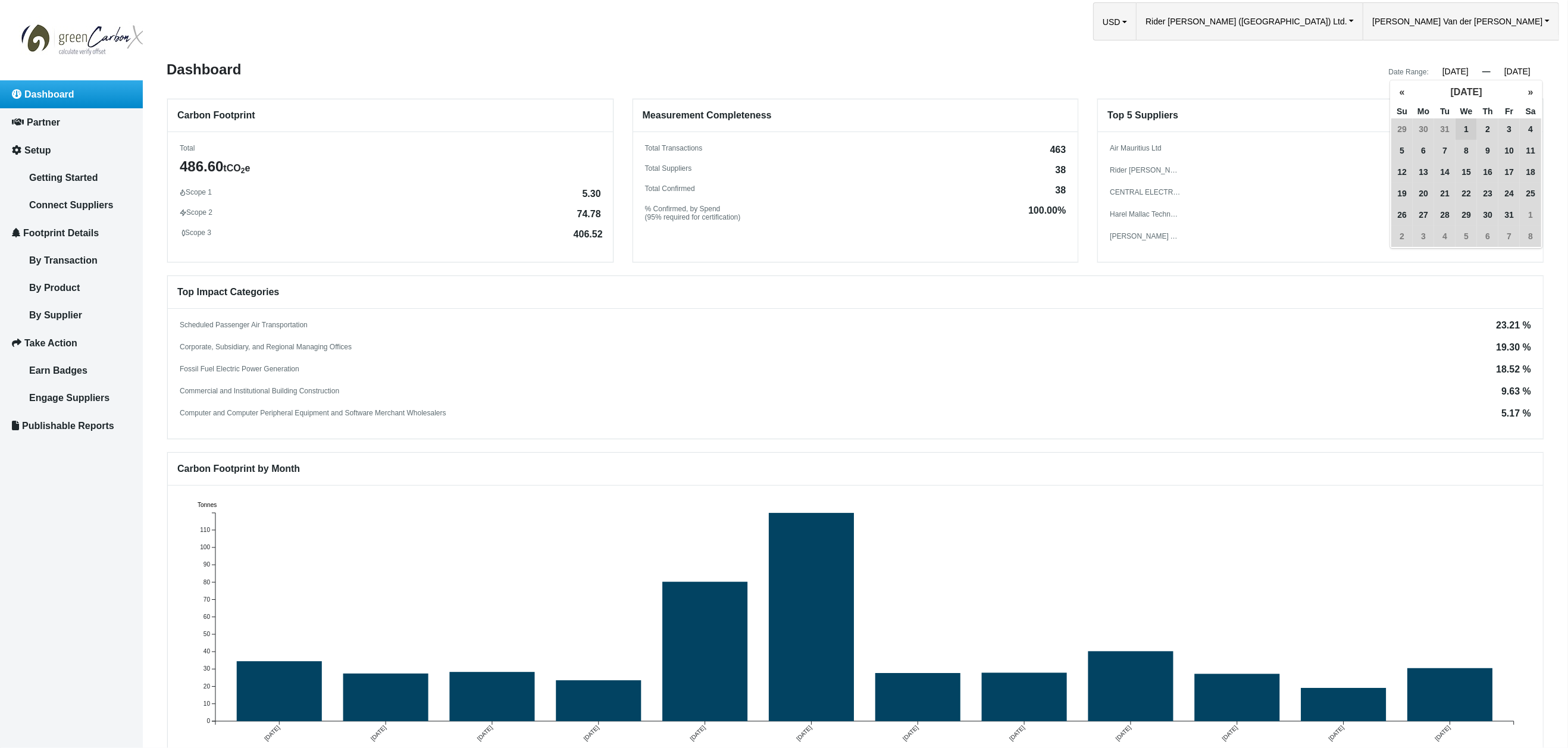
type input "[DATE]"
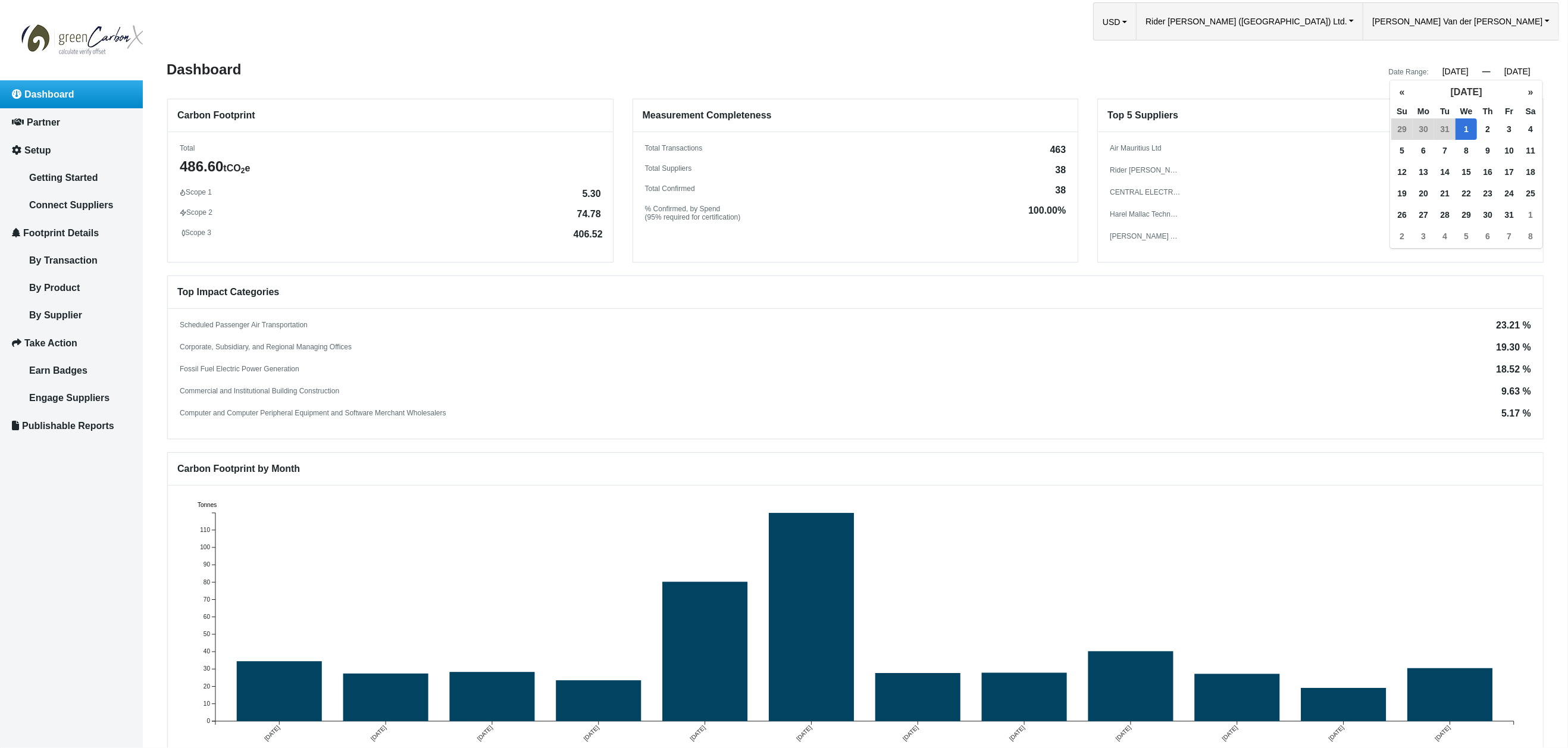
click at [1256, 169] on div "Rider [PERSON_NAME] (Indian Ocean) Ltd 19.30 %" at bounding box center [1321, 171] width 421 height 10
drag, startPoint x: 65, startPoint y: 281, endPoint x: 188, endPoint y: 294, distance: 123.7
click at [65, 283] on span "By Product" at bounding box center [54, 288] width 50 height 10
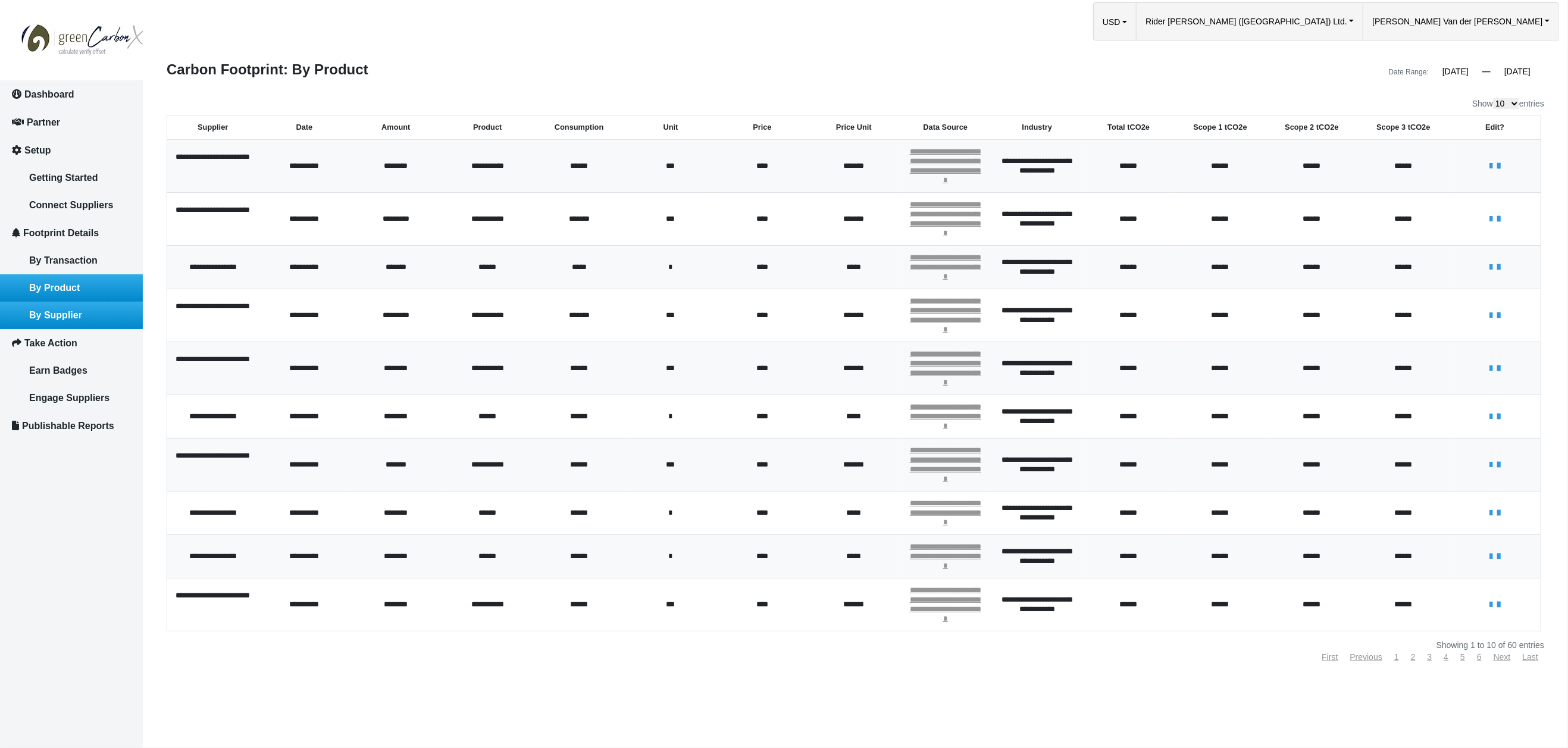
click at [60, 310] on span "By Supplier" at bounding box center [56, 315] width 53 height 10
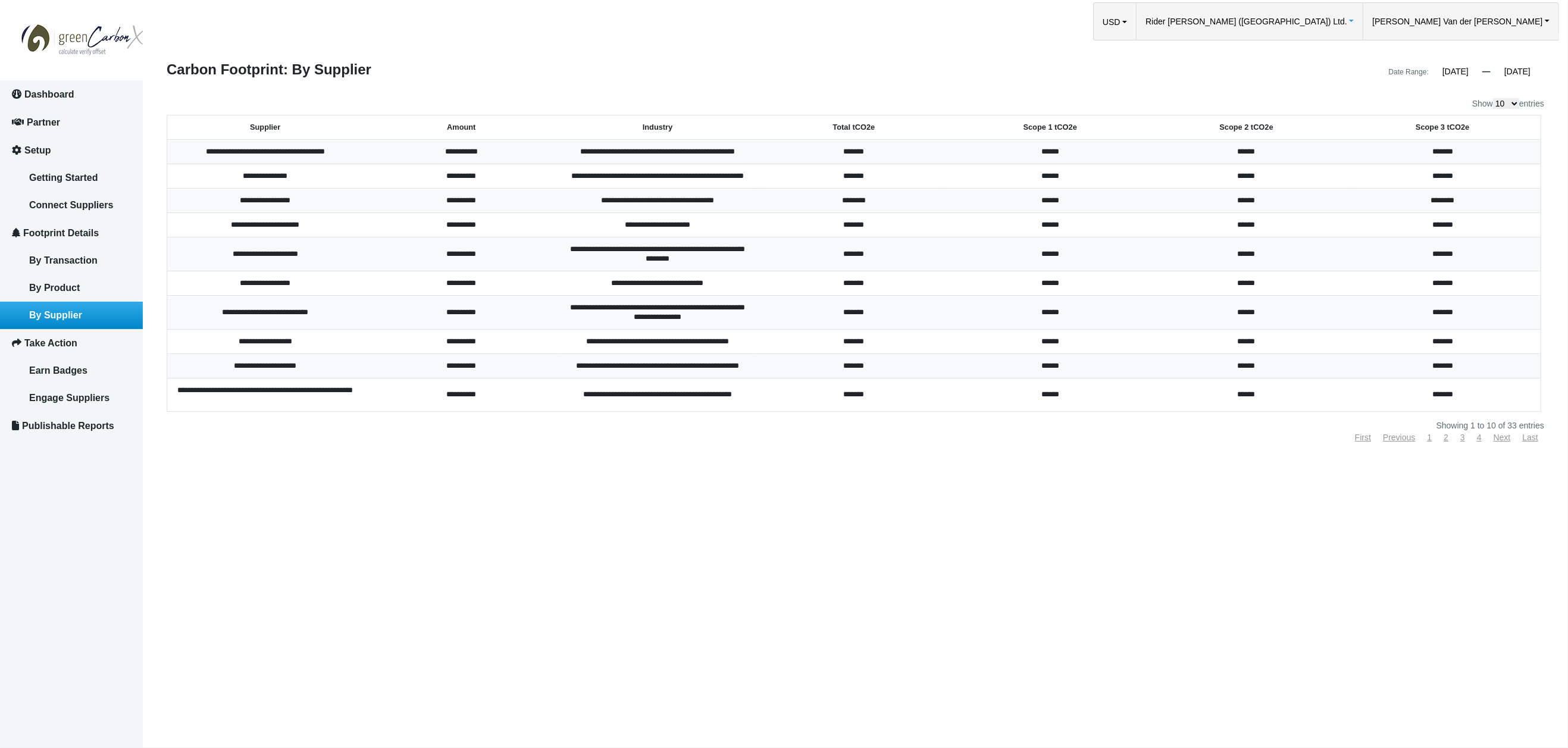
click at [1347, 21] on span "Rider [PERSON_NAME] ([GEOGRAPHIC_DATA]) Ltd." at bounding box center [1246, 21] width 201 height 37
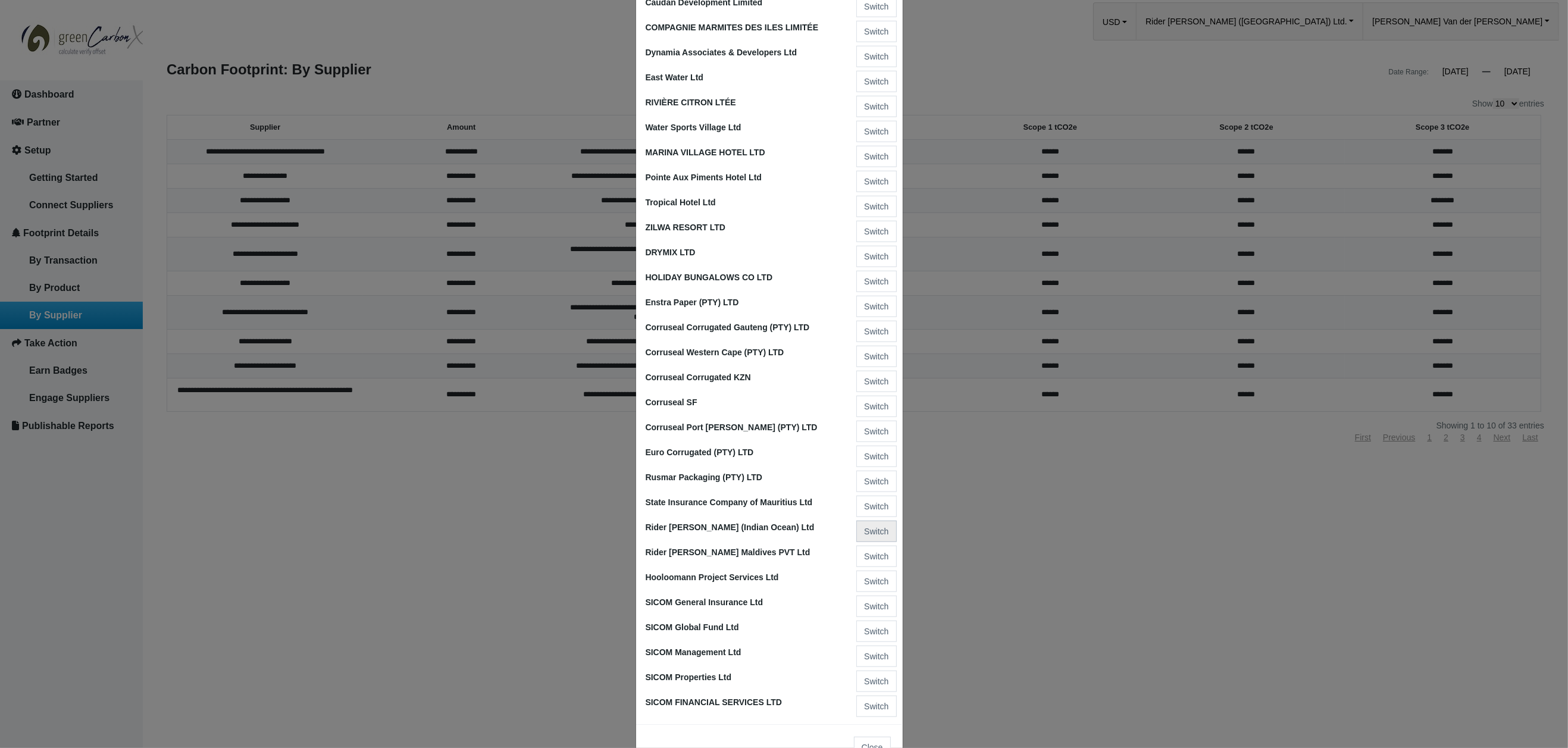
click at [872, 521] on button "Switch" at bounding box center [876, 531] width 40 height 21
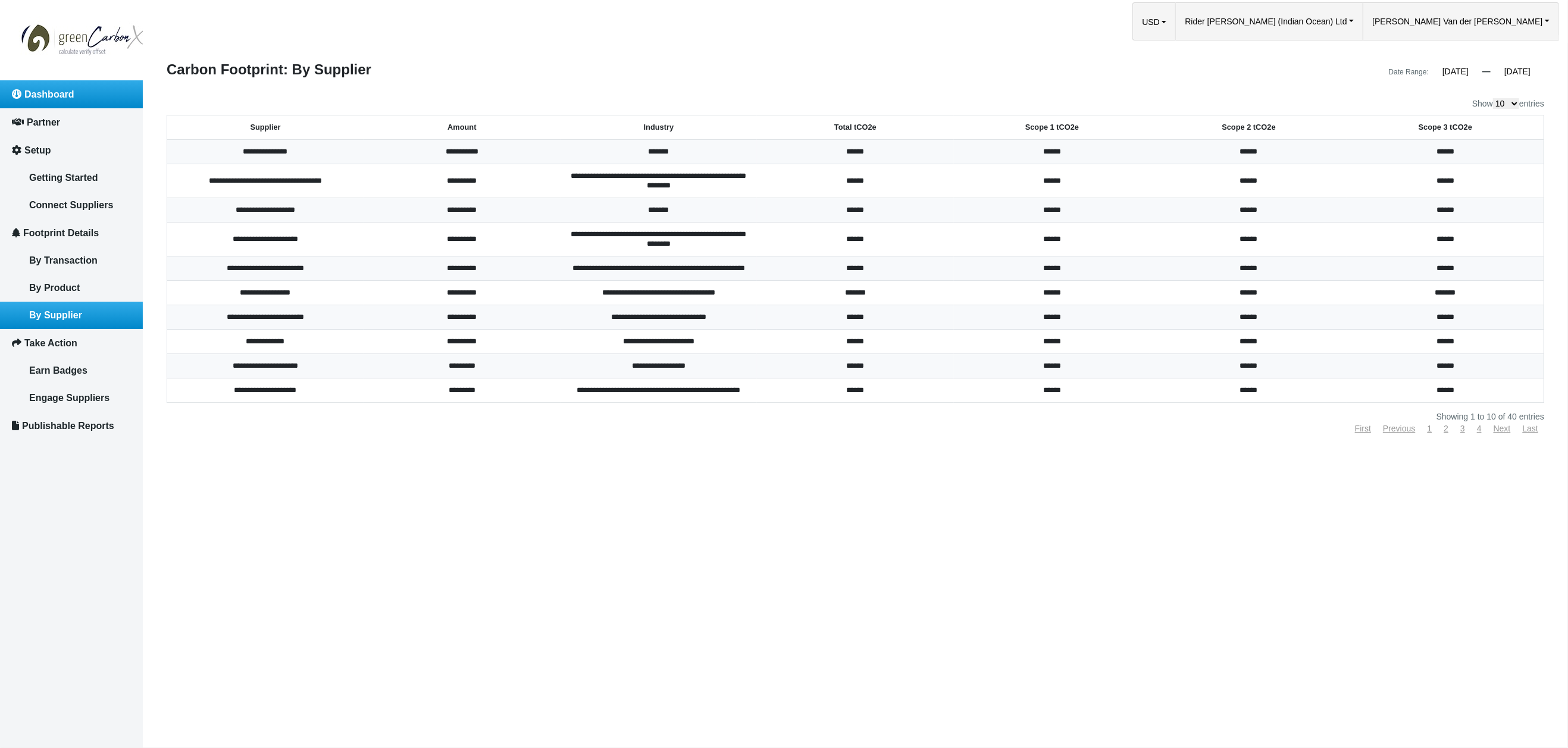
click at [59, 96] on span "Dashboard" at bounding box center [49, 94] width 50 height 10
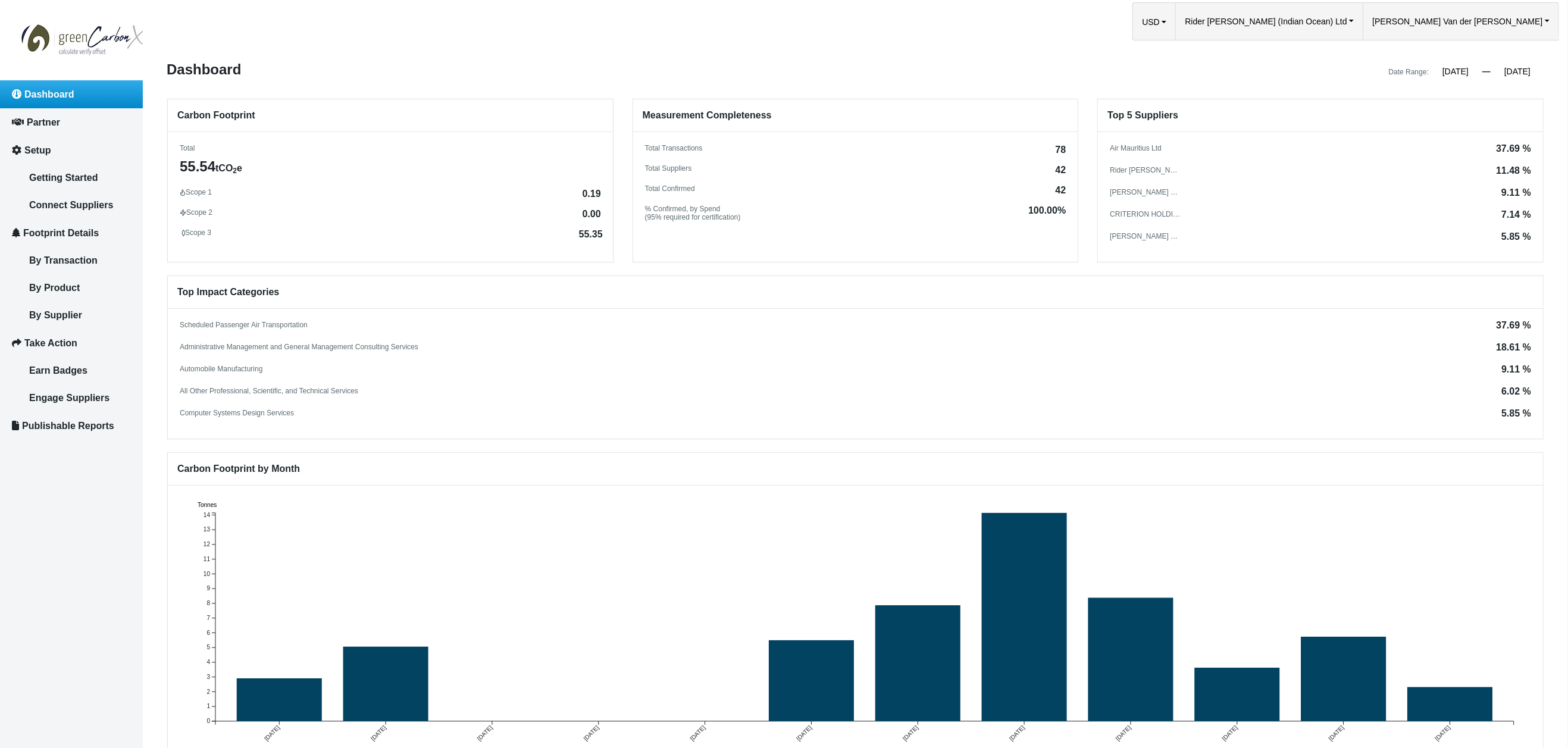
drag, startPoint x: 577, startPoint y: 233, endPoint x: 596, endPoint y: 237, distance: 19.4
click at [602, 232] on div "Scope 1 0.19 Scope 2 0.00 Scope 3 55.35" at bounding box center [390, 213] width 445 height 49
drag, startPoint x: 577, startPoint y: 232, endPoint x: 595, endPoint y: 240, distance: 19.7
click at [601, 233] on span "55.35" at bounding box center [591, 234] width 24 height 10
drag, startPoint x: 1493, startPoint y: 148, endPoint x: 1522, endPoint y: 148, distance: 29.0
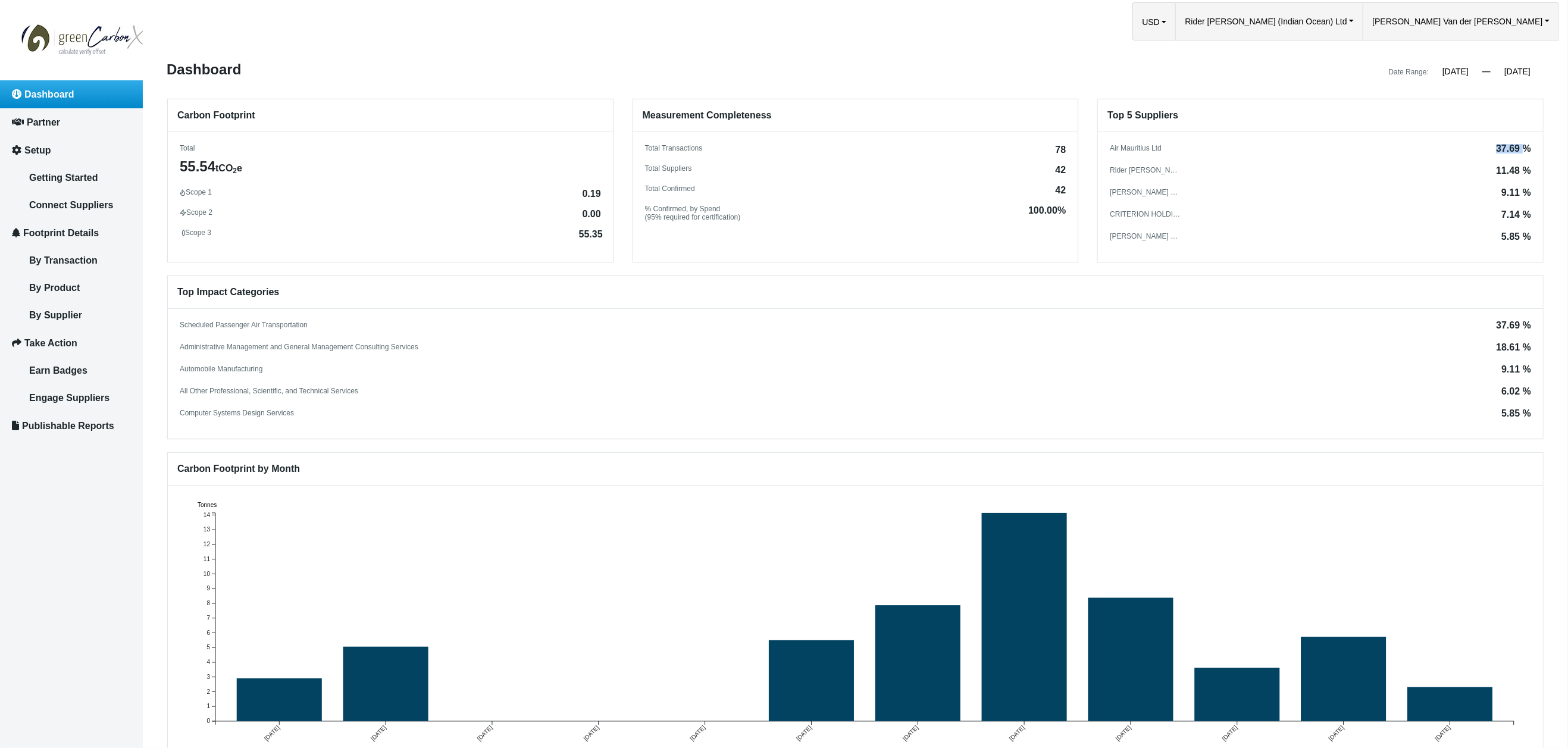
click at [1522, 148] on div "37.69 %" at bounding box center [1514, 149] width 35 height 10
click at [1346, 19] on span "Rider [PERSON_NAME] (Indian Ocean) Ltd" at bounding box center [1266, 21] width 162 height 37
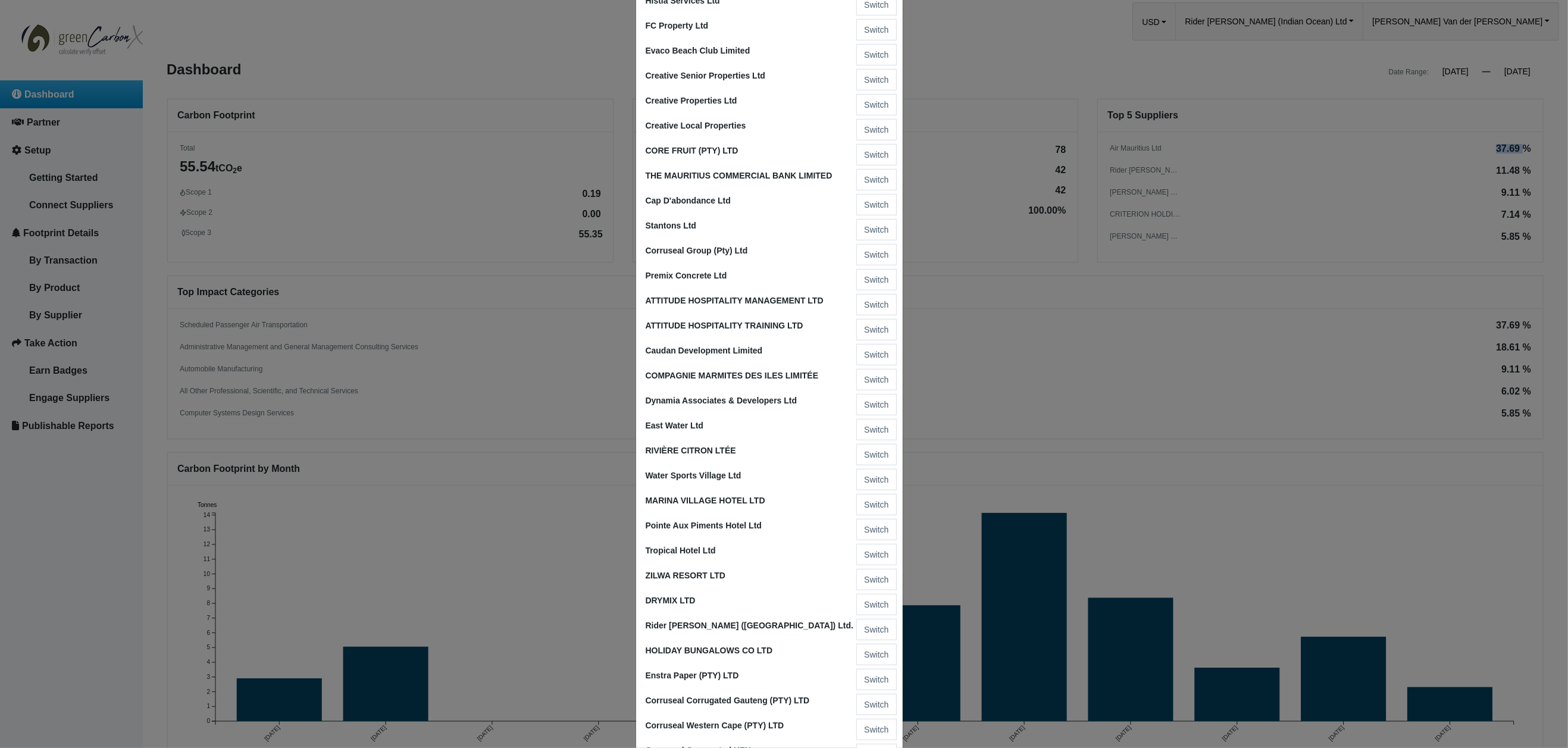
scroll to position [846, 0]
click at [877, 618] on button "Switch" at bounding box center [876, 628] width 40 height 21
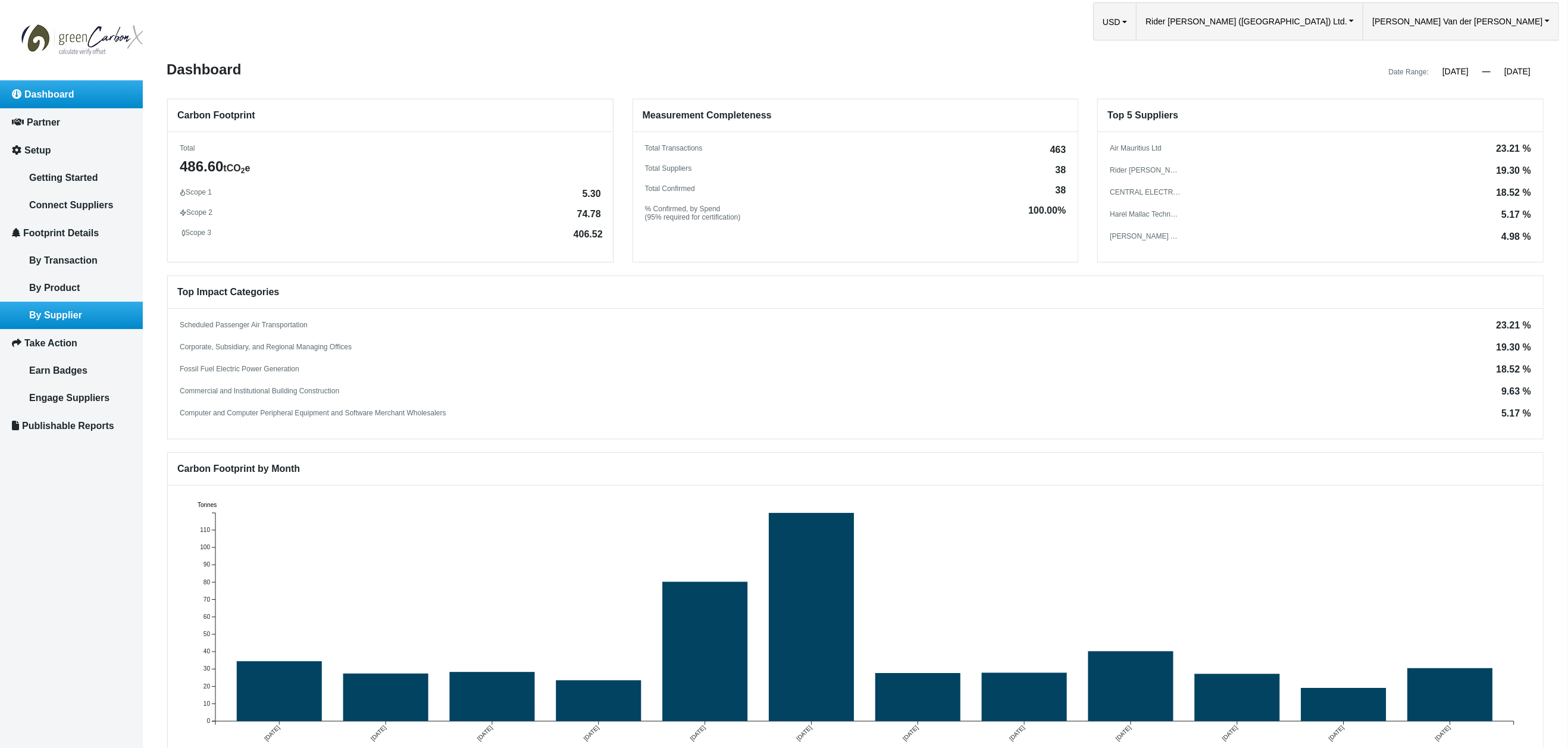
click at [65, 313] on span "By Supplier" at bounding box center [56, 315] width 53 height 10
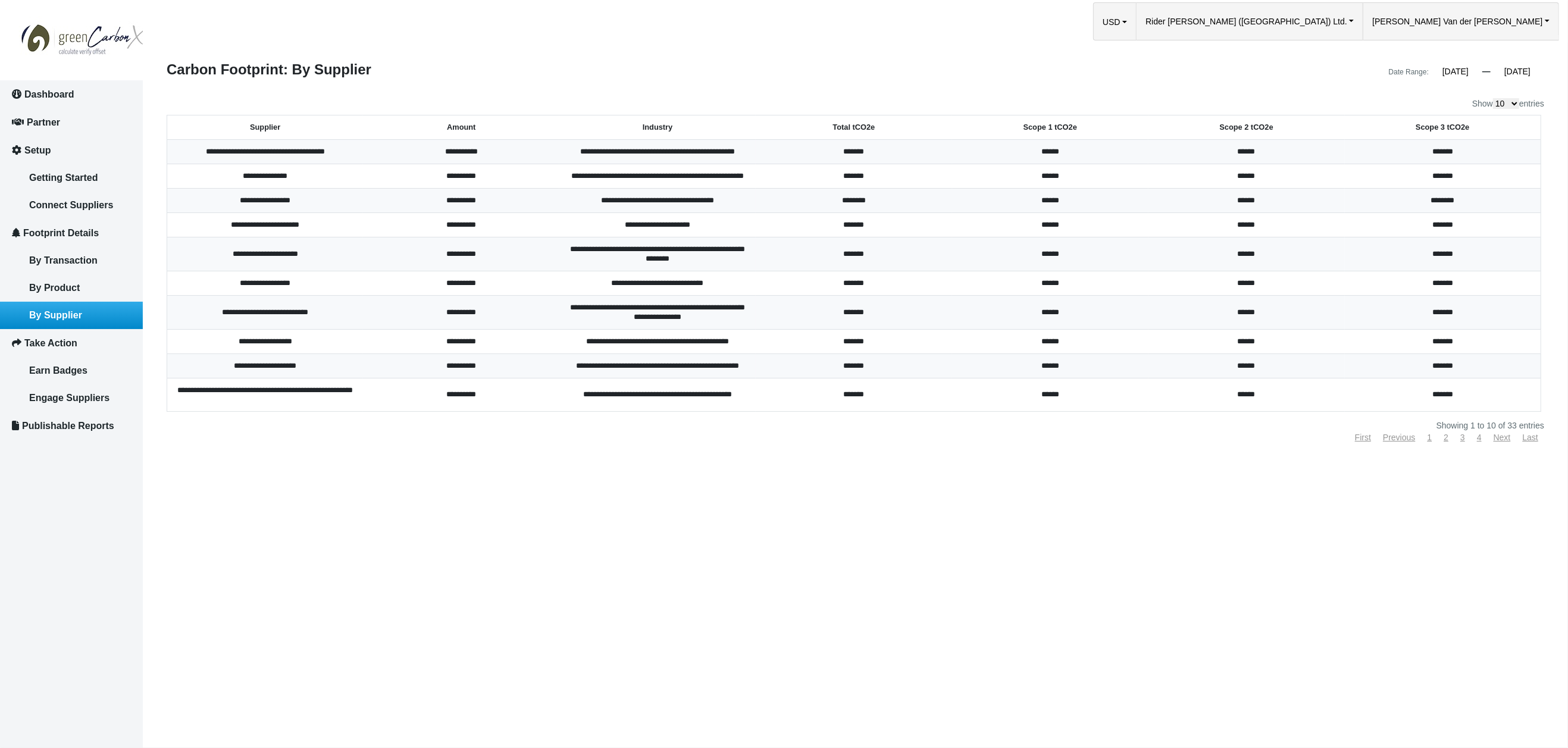
click at [846, 129] on th "Total tCO2e" at bounding box center [854, 128] width 196 height 25
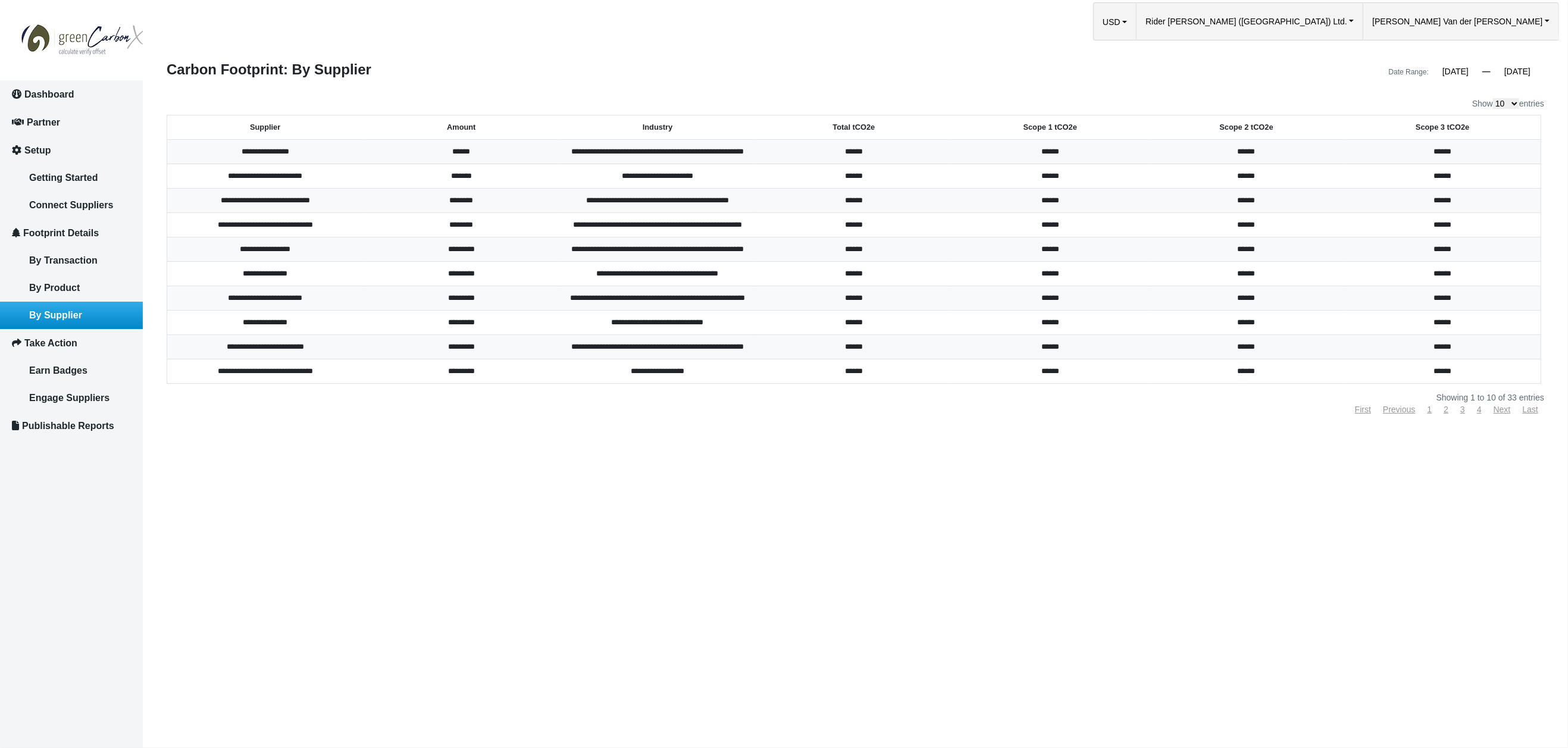
click at [841, 130] on th "Total tCO2e" at bounding box center [854, 128] width 196 height 25
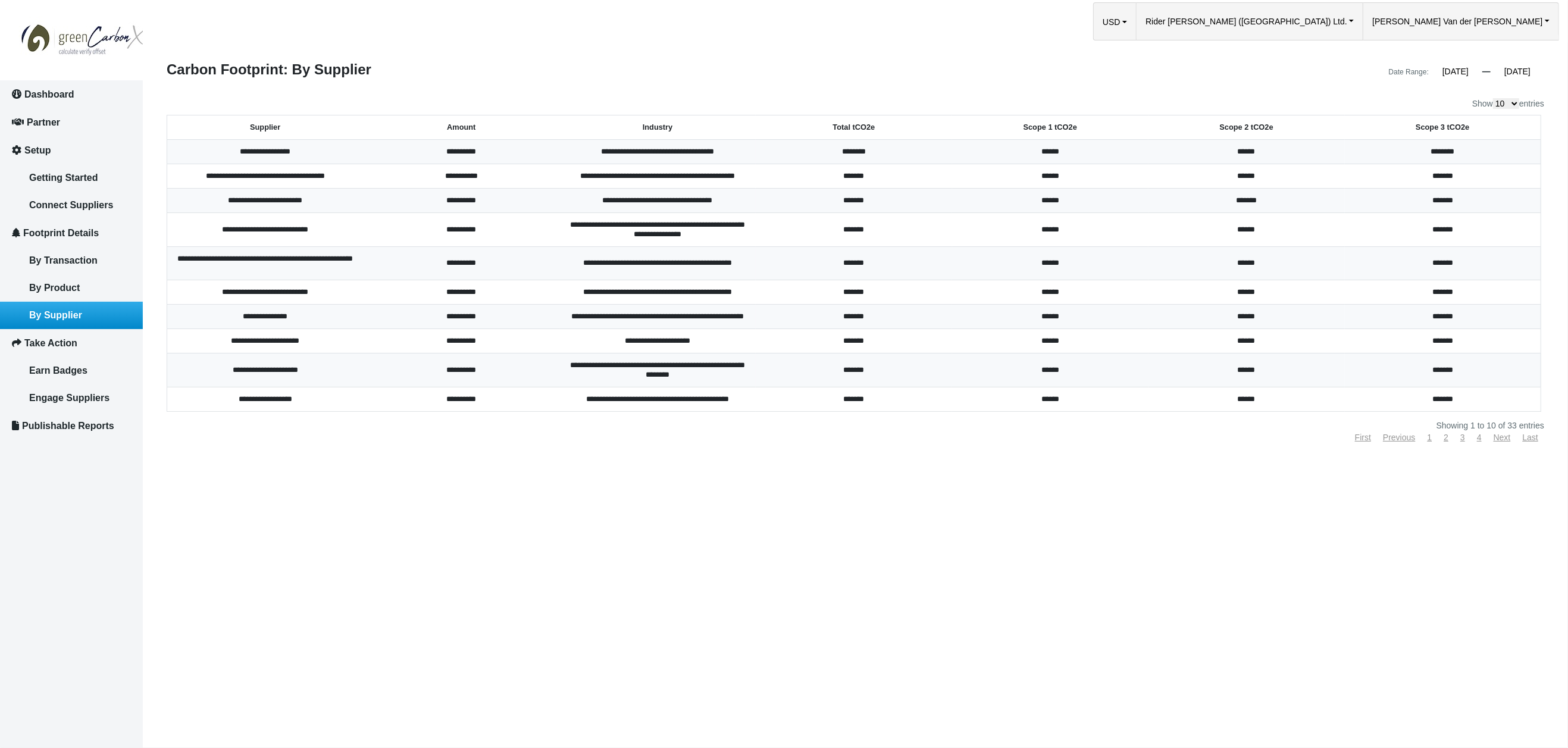
click at [1511, 72] on input "[DATE]" at bounding box center [1517, 71] width 54 height 11
click at [1407, 92] on button "«" at bounding box center [1403, 92] width 21 height 21
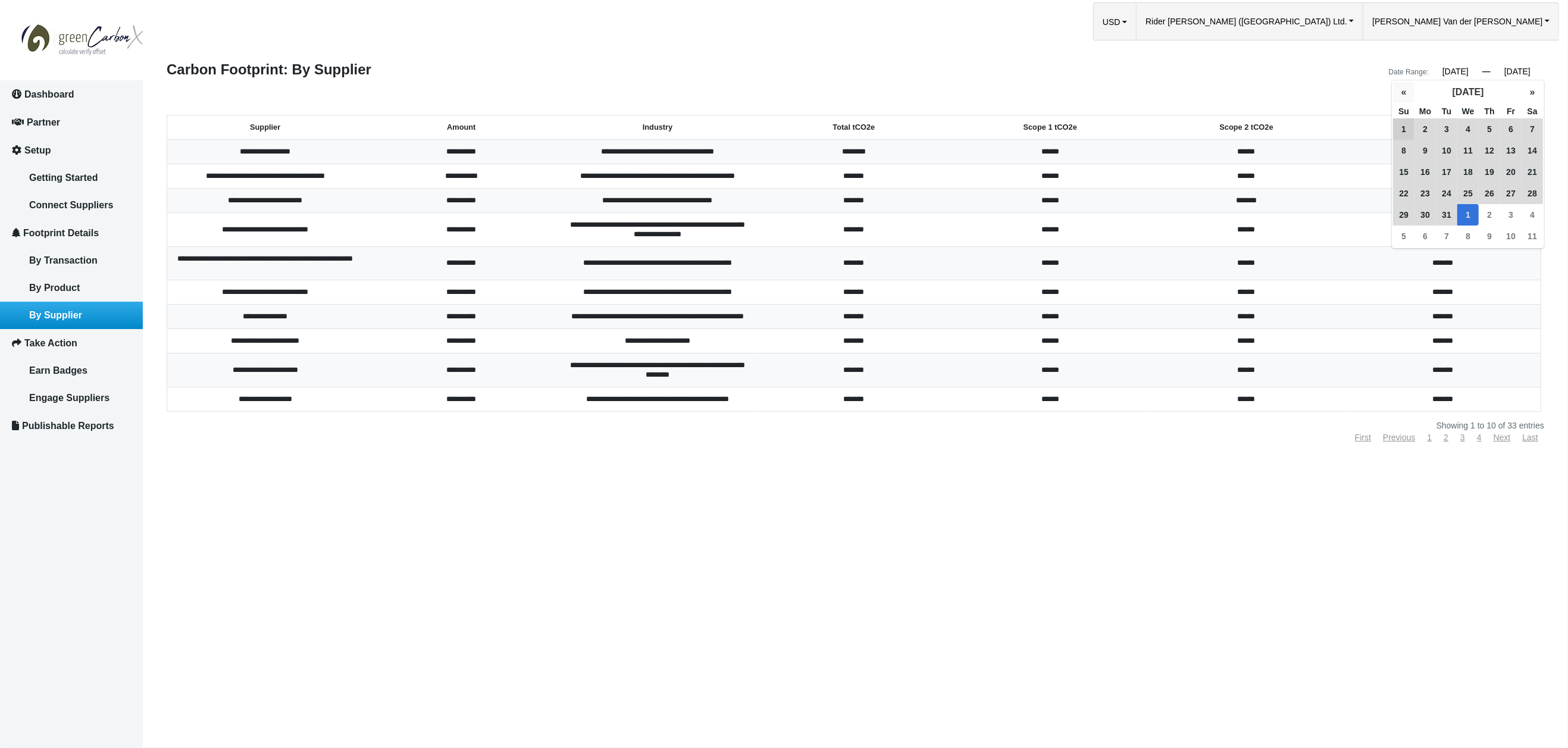
click at [1407, 92] on button "«" at bounding box center [1403, 92] width 21 height 21
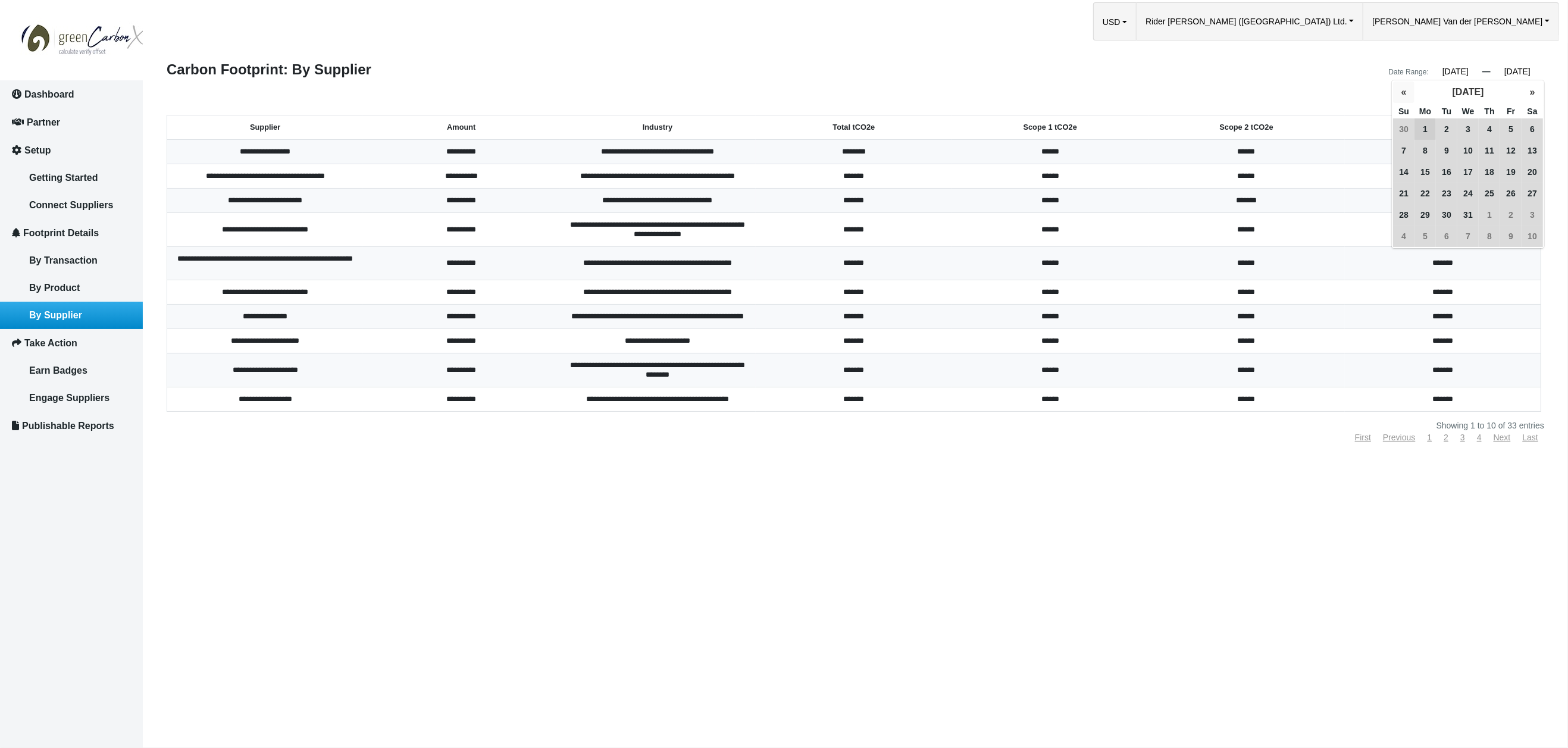
click at [1407, 92] on button "«" at bounding box center [1403, 92] width 21 height 21
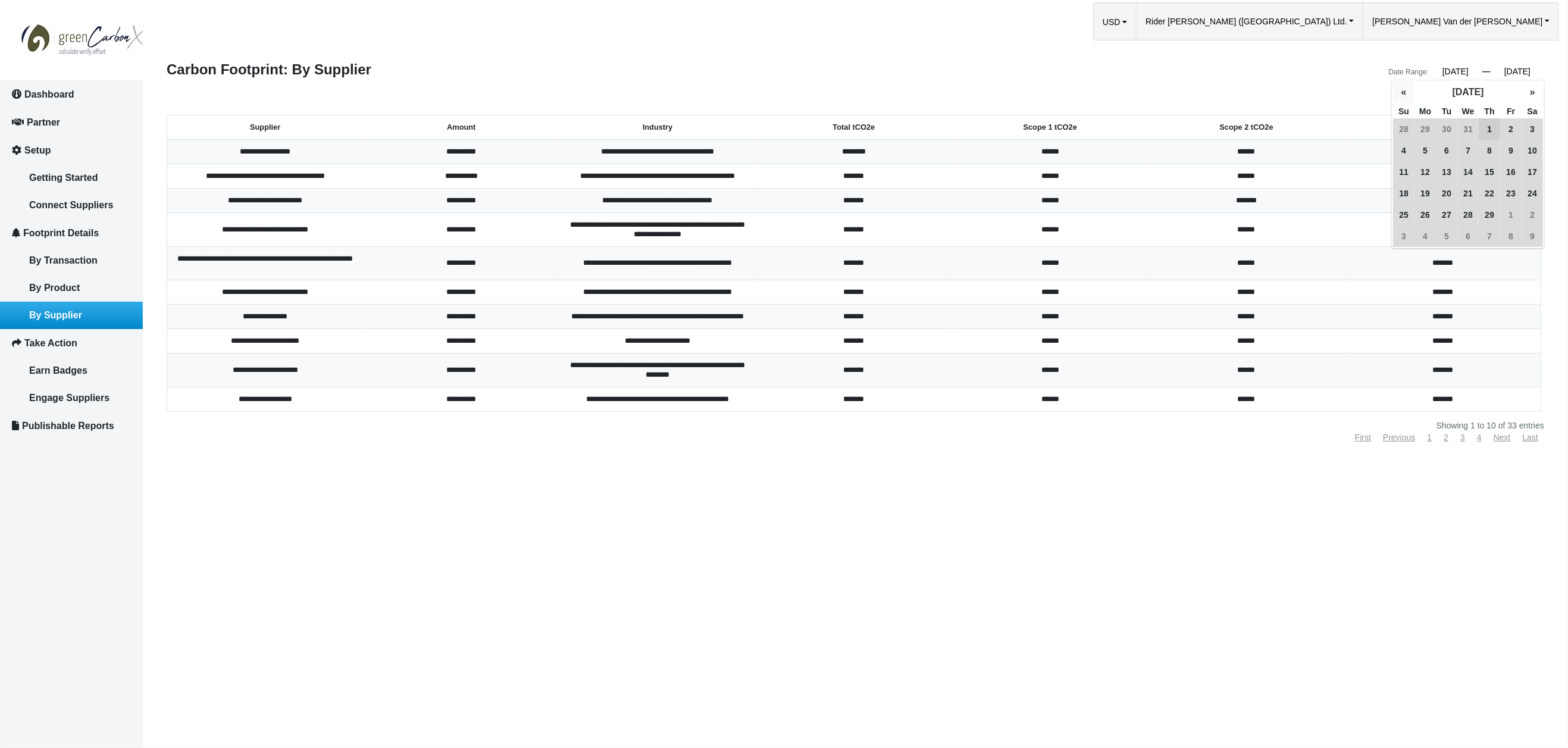
click at [1407, 92] on button "«" at bounding box center [1403, 92] width 21 height 21
click at [1529, 92] on button "»" at bounding box center [1532, 92] width 21 height 21
click at [1492, 127] on span "1" at bounding box center [1489, 129] width 21 height 21
type input "[DATE]"
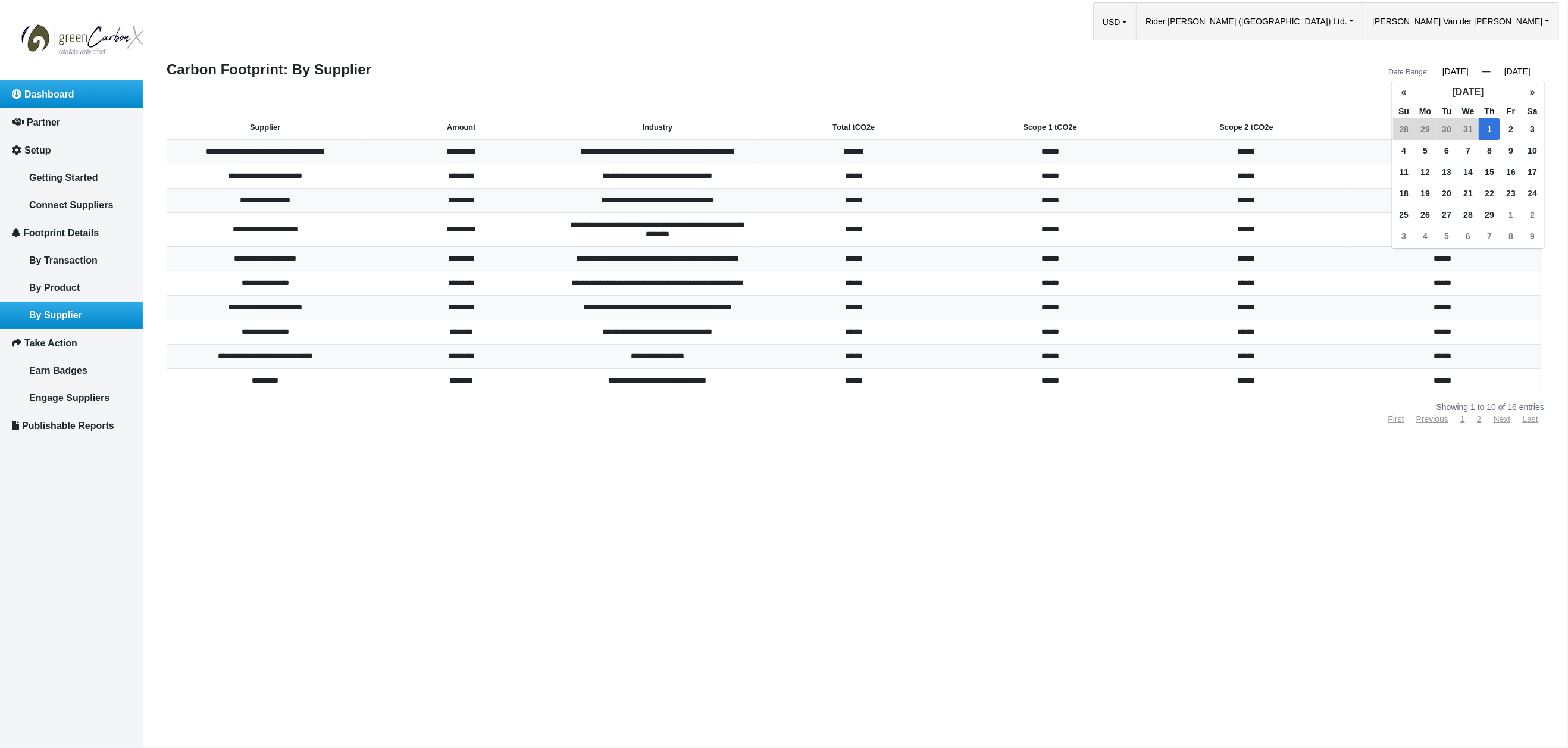
click at [79, 98] on link "Dashboard" at bounding box center [71, 94] width 143 height 28
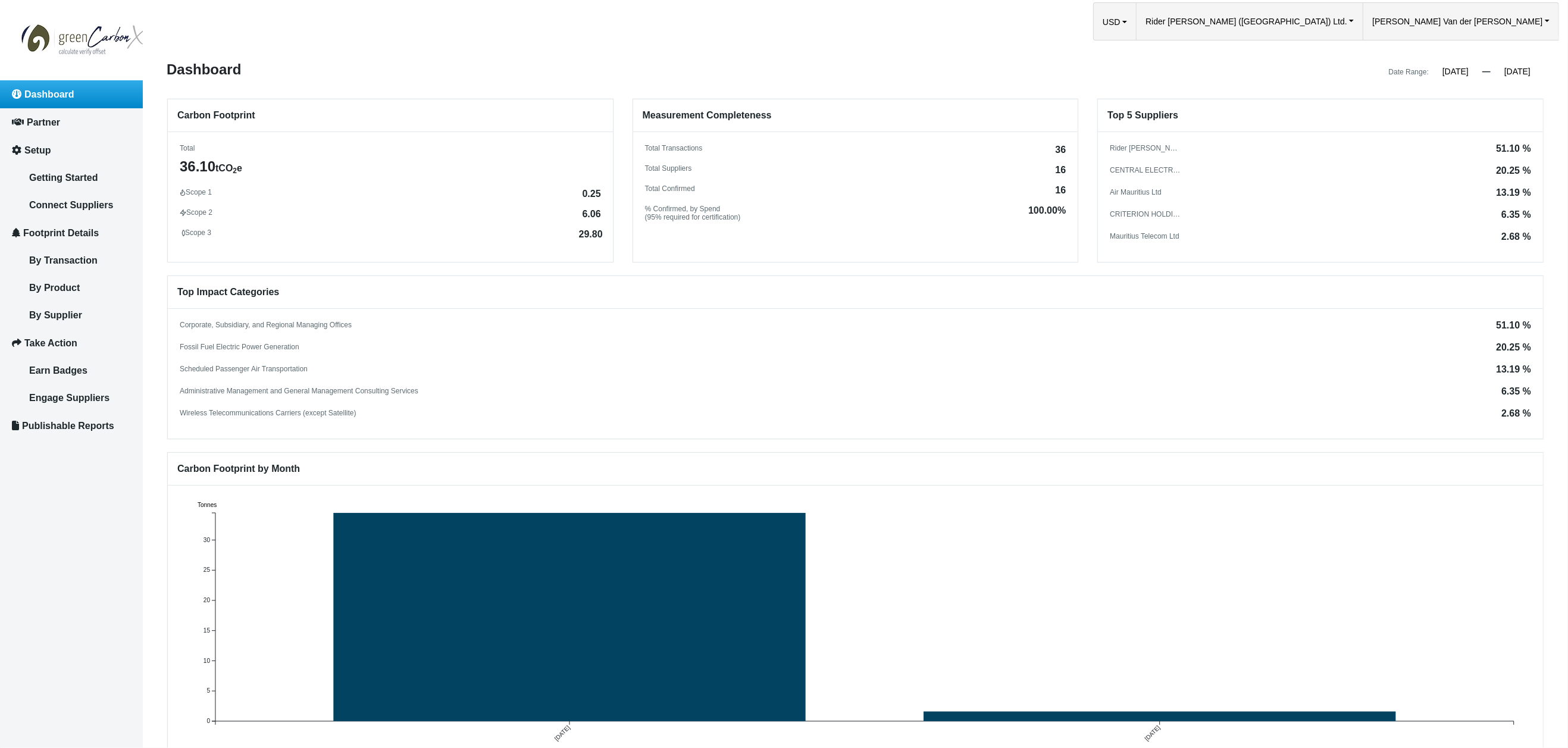
scroll to position [1, 0]
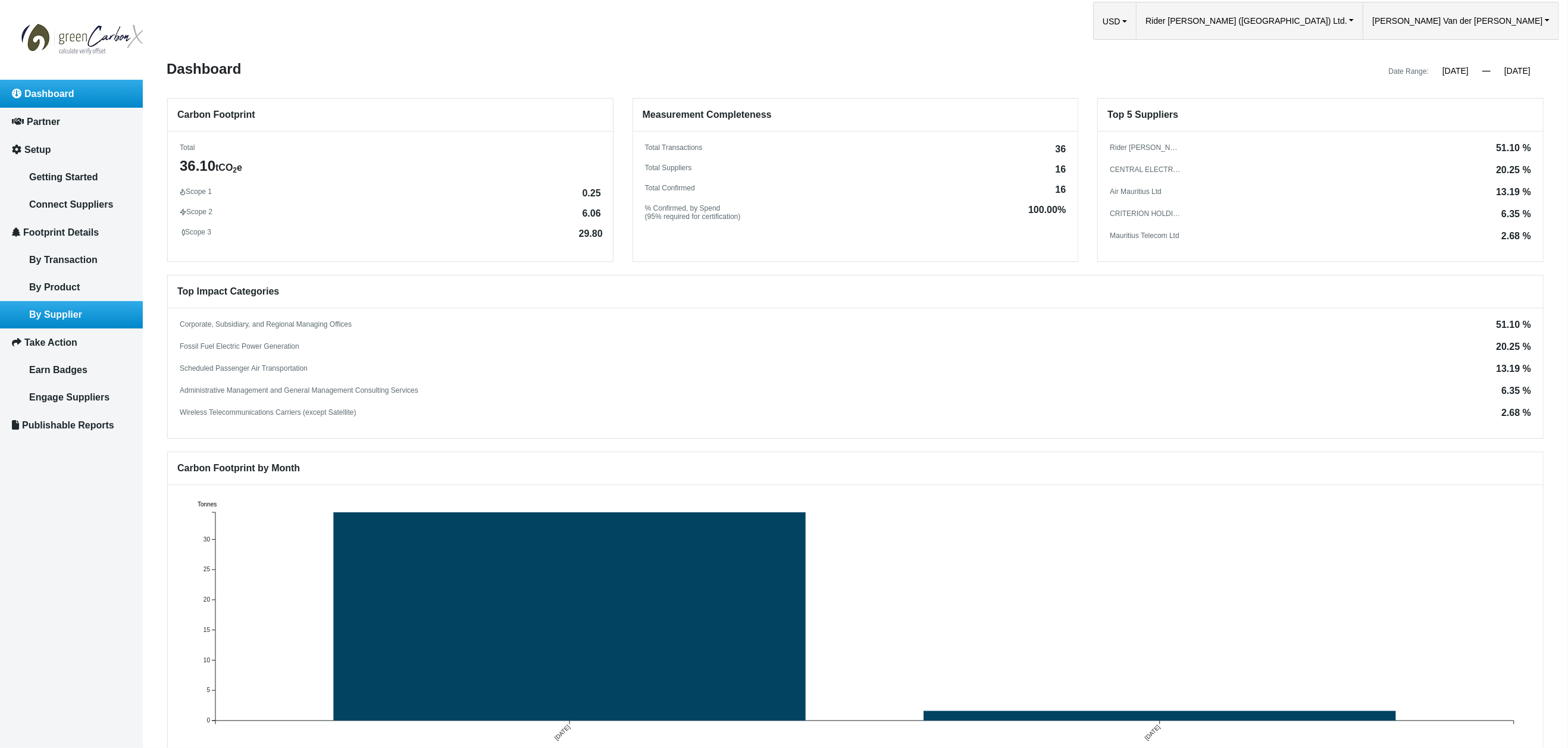
click at [53, 309] on span "By Supplier" at bounding box center [56, 315] width 53 height 10
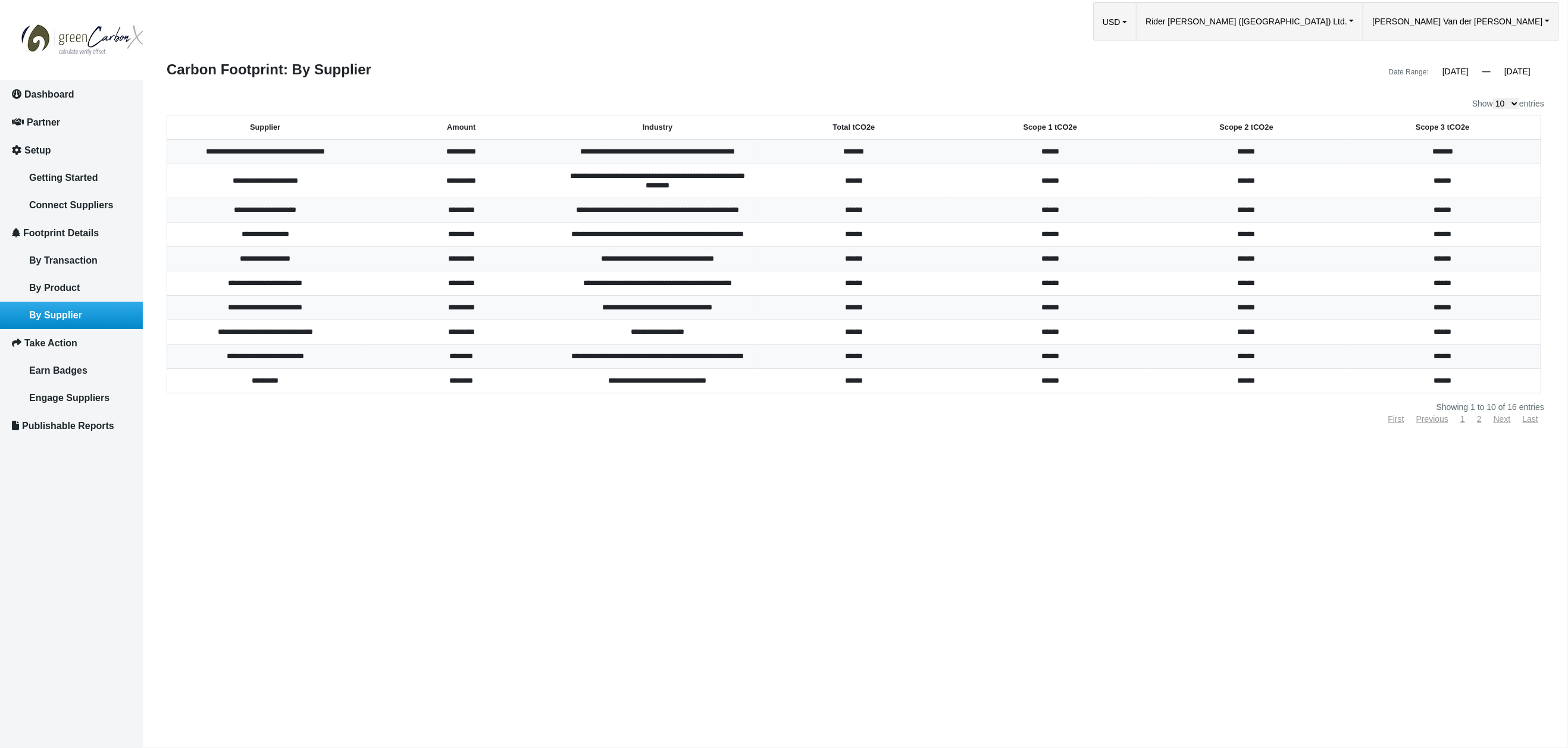
click at [845, 126] on th "Total tCO2e" at bounding box center [854, 128] width 196 height 25
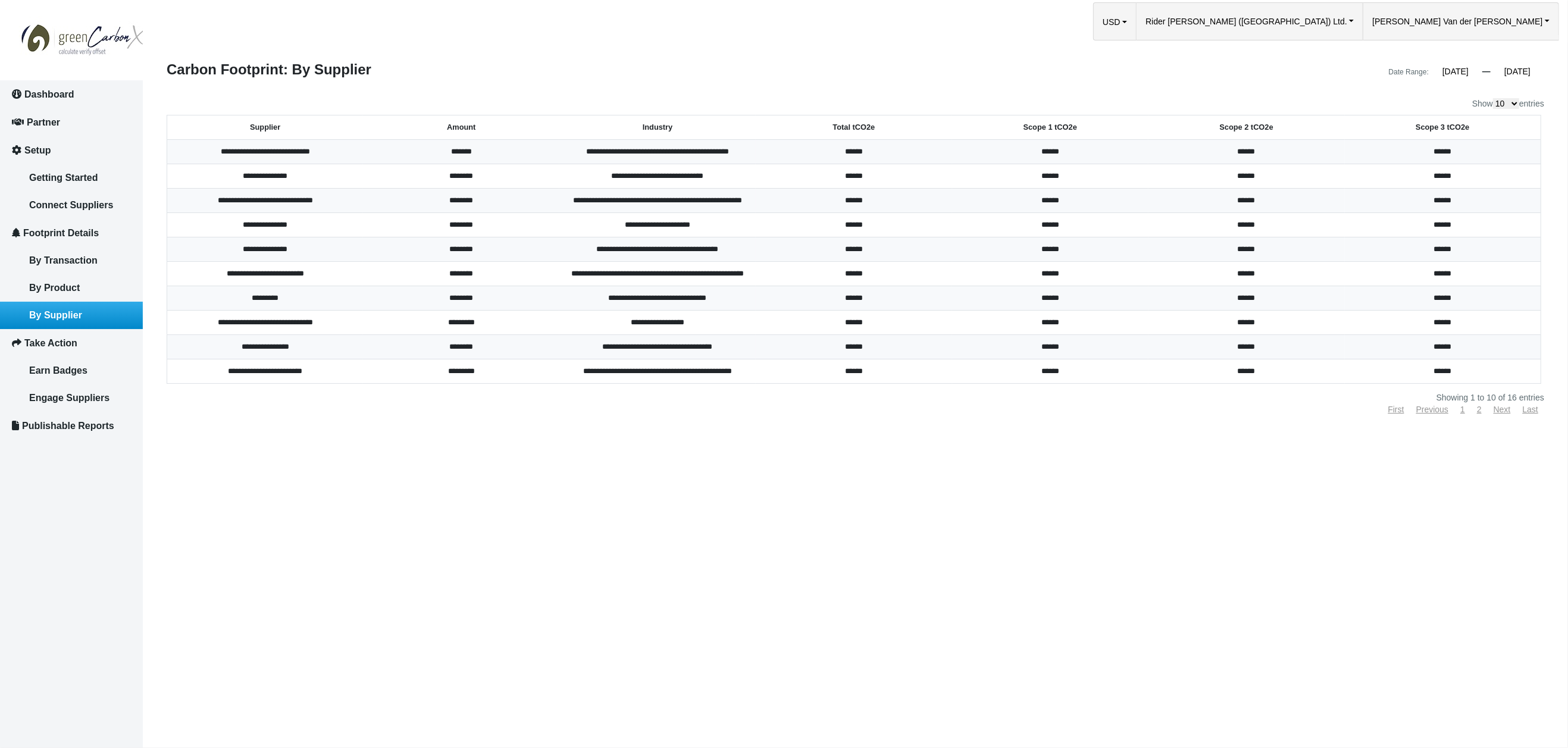
click at [838, 127] on th "Total tCO2e" at bounding box center [854, 128] width 196 height 25
